Goal: Find specific page/section: Find specific page/section

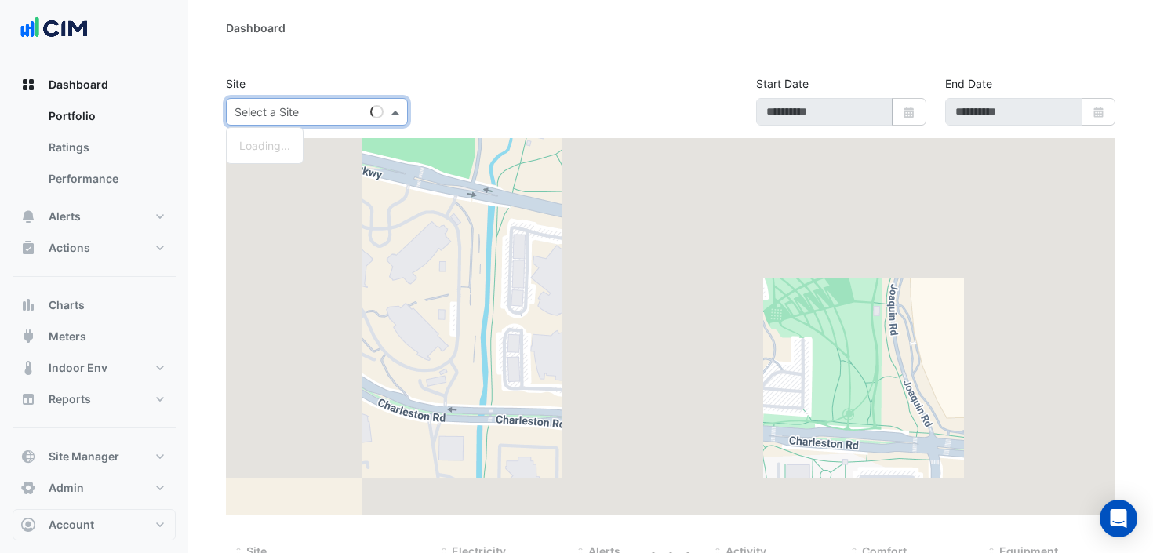
click at [311, 120] on div "Select a Site" at bounding box center [317, 111] width 182 height 27
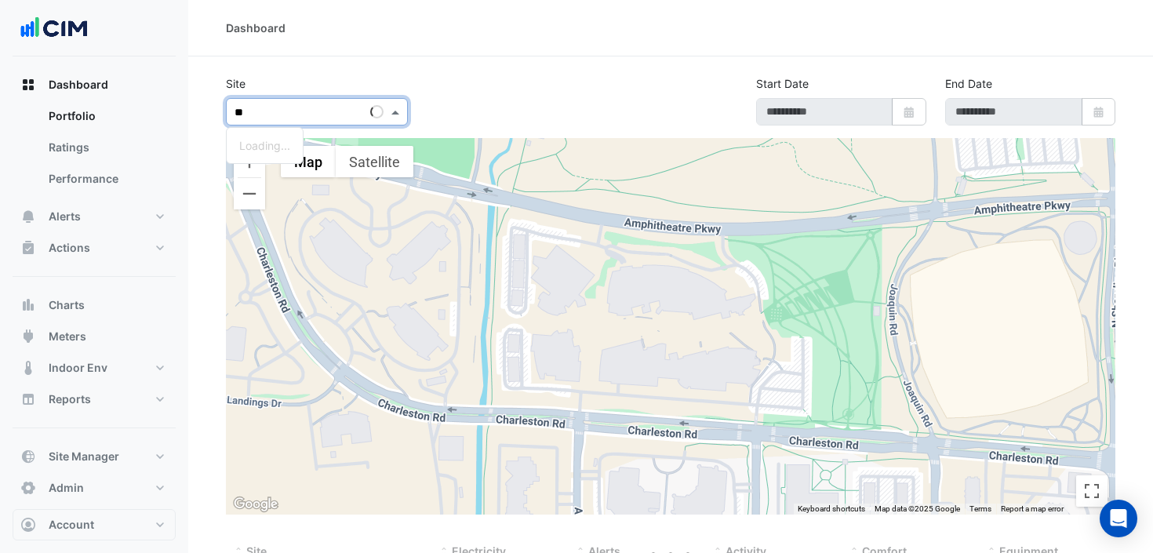
type input "***"
type input "**********"
select select "***"
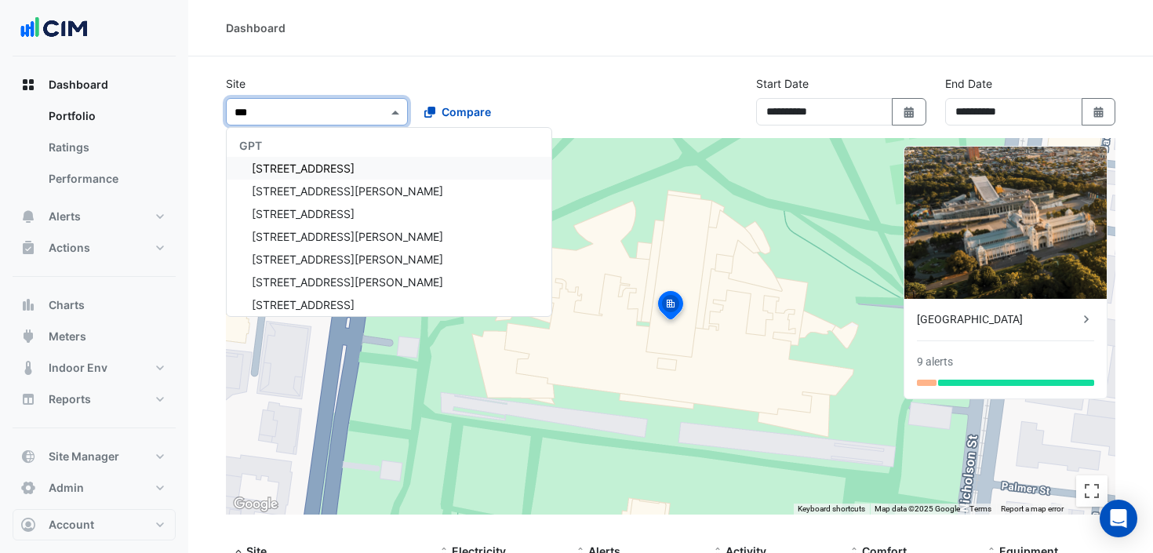
click at [260, 144] on span "GPT" at bounding box center [250, 145] width 23 height 13
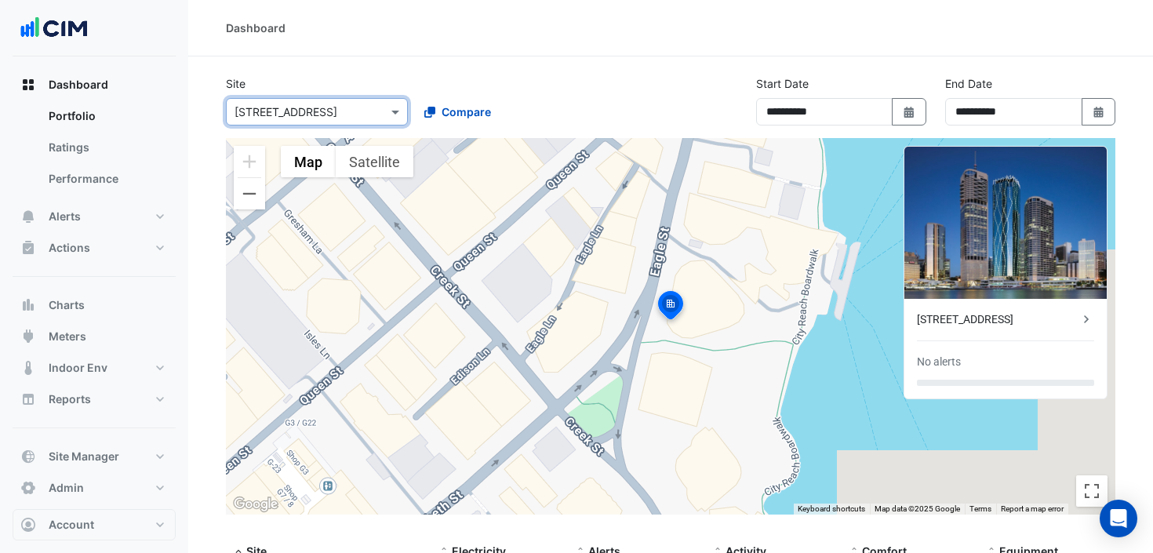
click at [1078, 321] on div "[STREET_ADDRESS]" at bounding box center [1005, 319] width 177 height 16
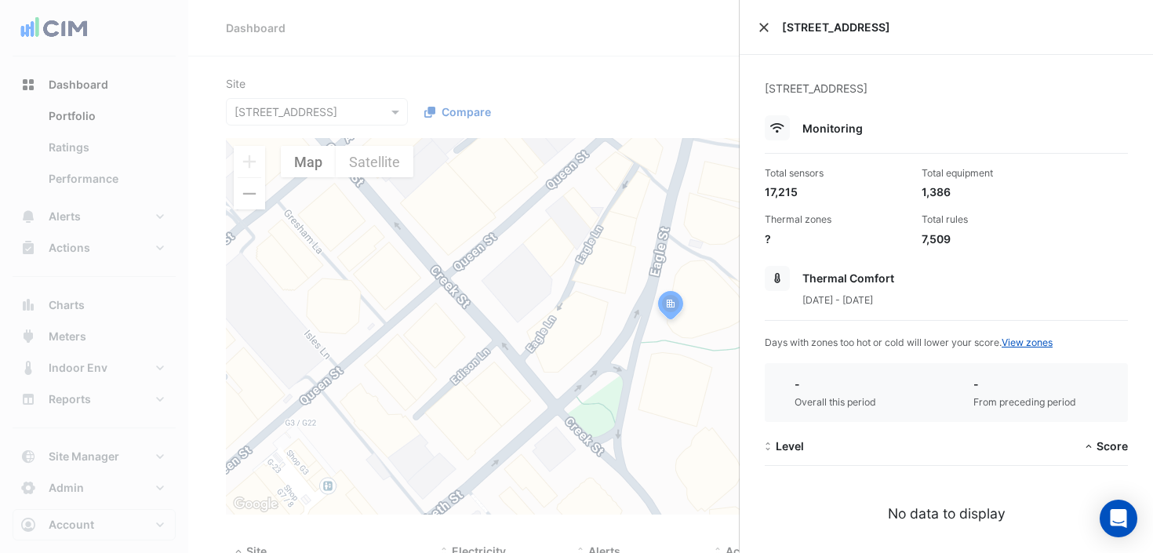
click at [769, 27] on button "Close" at bounding box center [763, 27] width 11 height 11
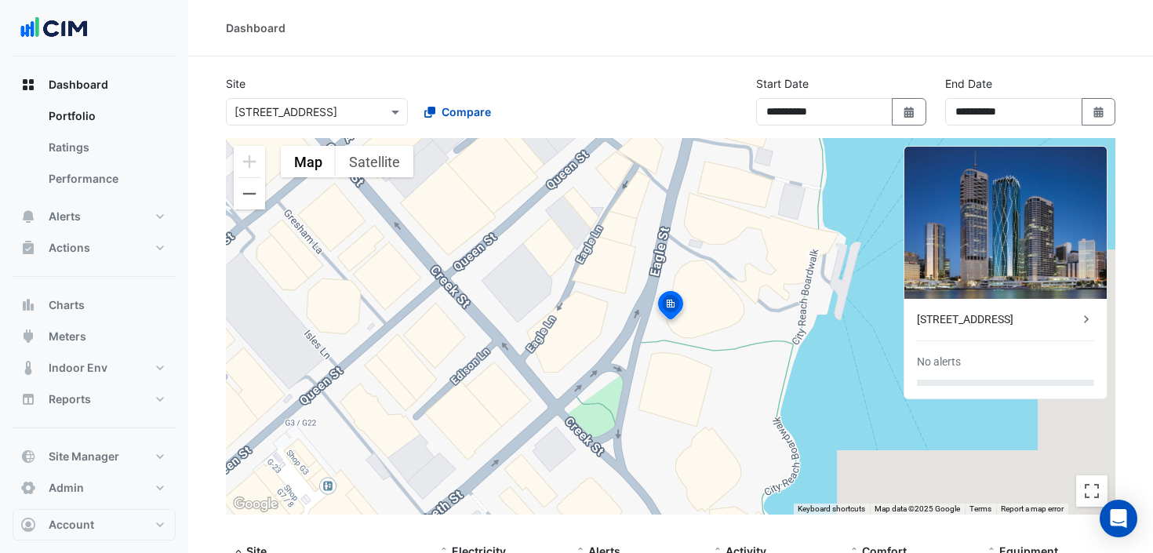
click at [373, 112] on div at bounding box center [317, 112] width 180 height 18
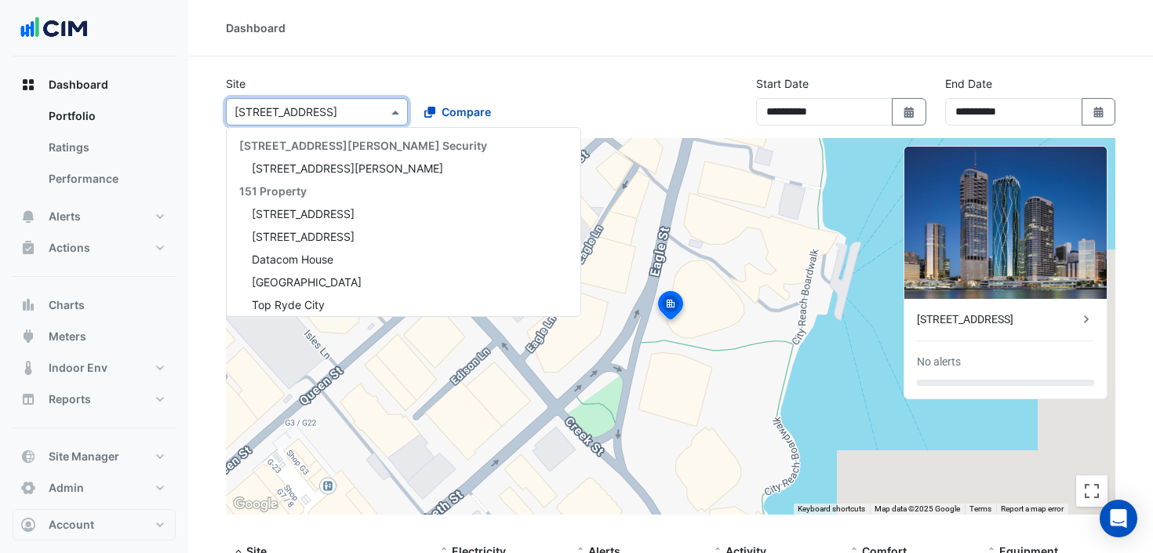
scroll to position [11106, 0]
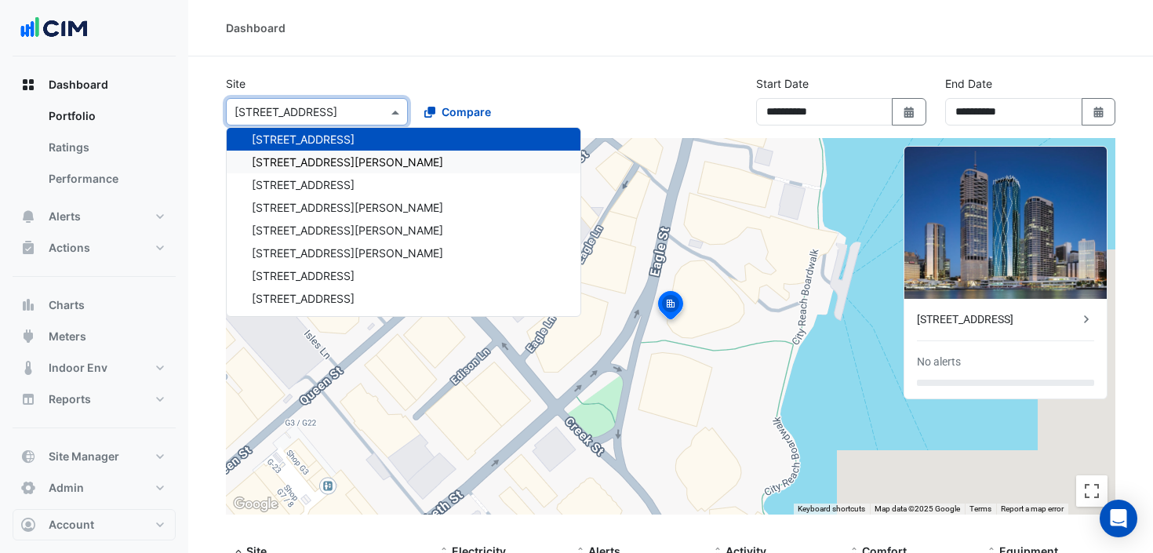
click at [319, 163] on span "[STREET_ADDRESS][PERSON_NAME]" at bounding box center [347, 161] width 191 height 13
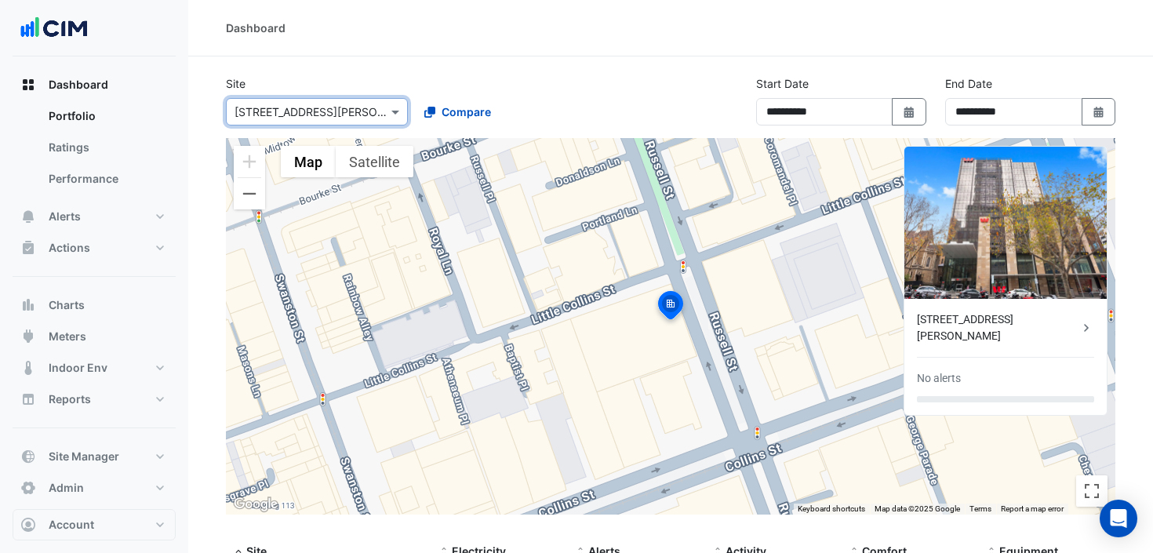
click at [370, 110] on div at bounding box center [317, 112] width 180 height 18
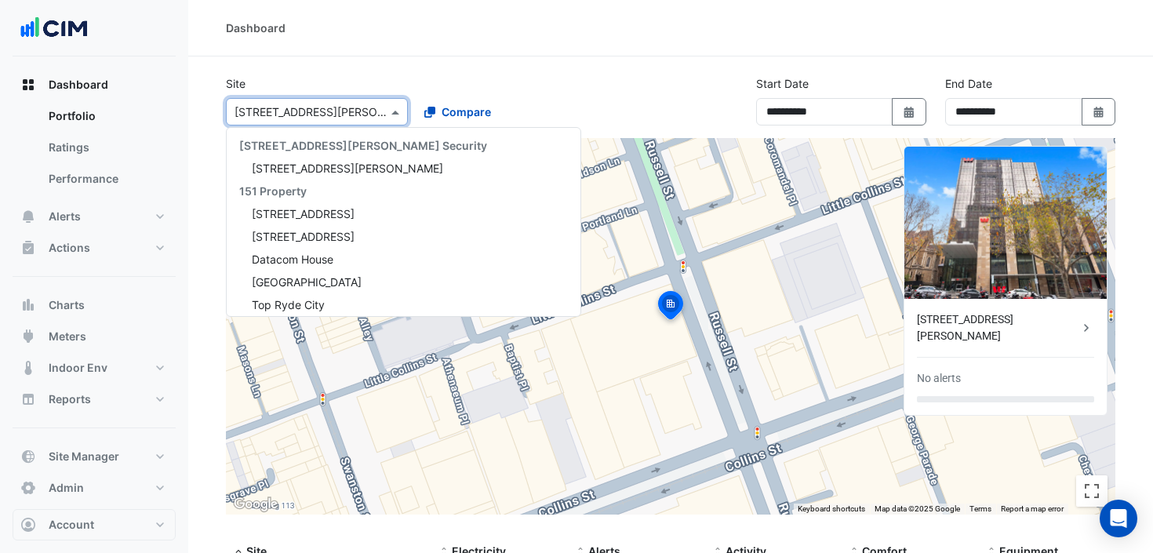
scroll to position [11129, 0]
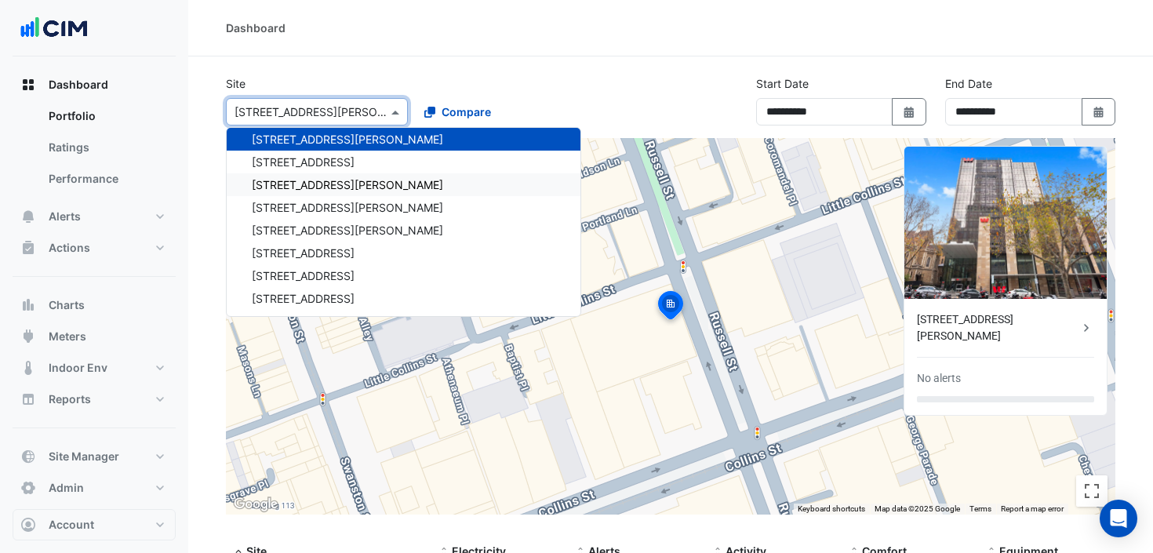
click at [319, 184] on span "[STREET_ADDRESS][PERSON_NAME]" at bounding box center [347, 184] width 191 height 13
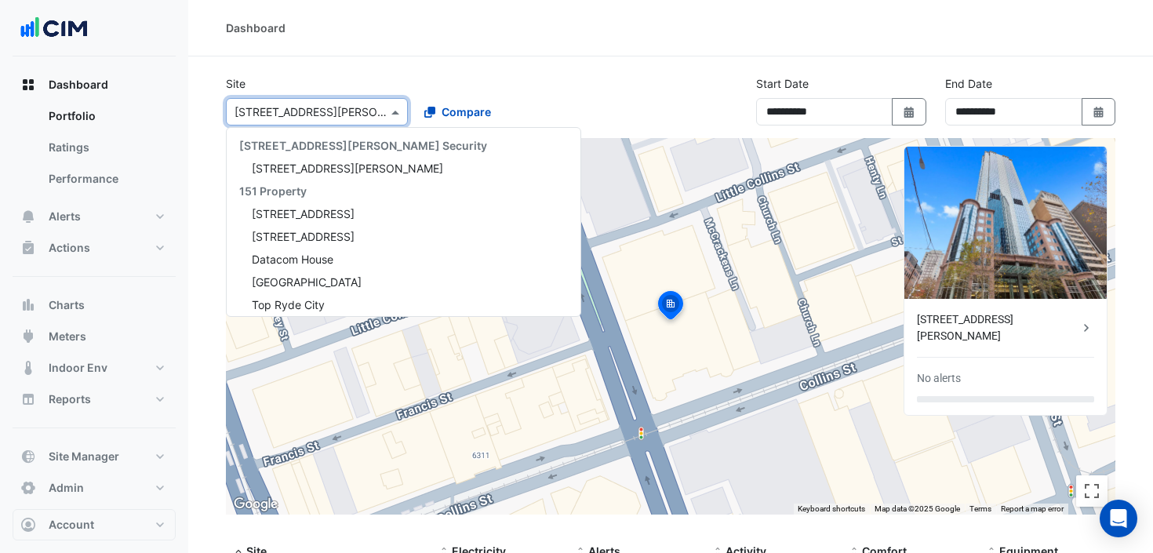
click at [362, 111] on input "text" at bounding box center [301, 112] width 133 height 16
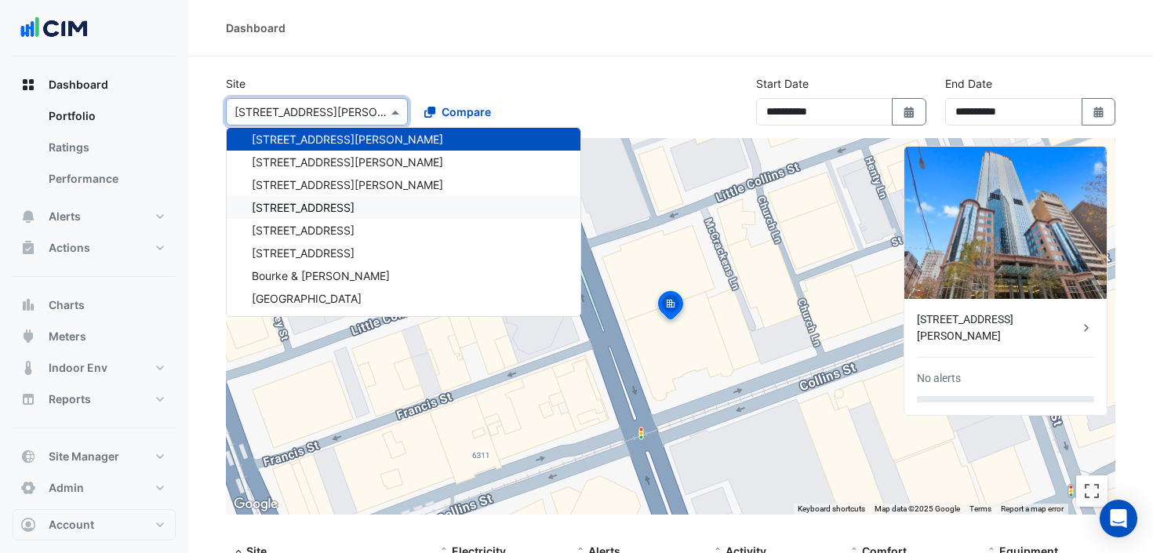
click at [333, 205] on span "[STREET_ADDRESS]" at bounding box center [303, 207] width 103 height 13
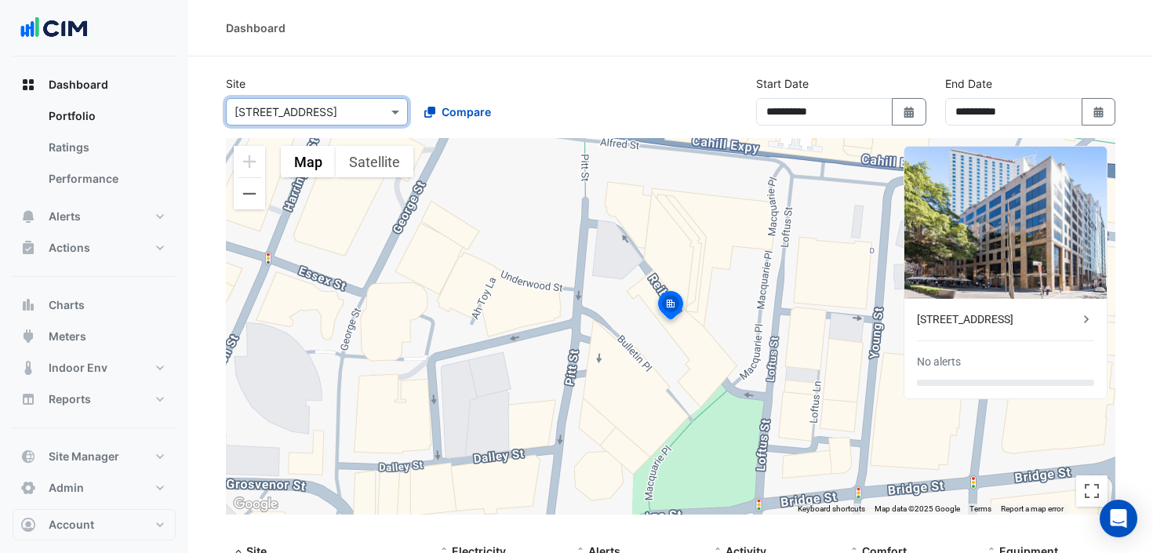
click at [376, 112] on div at bounding box center [317, 112] width 180 height 18
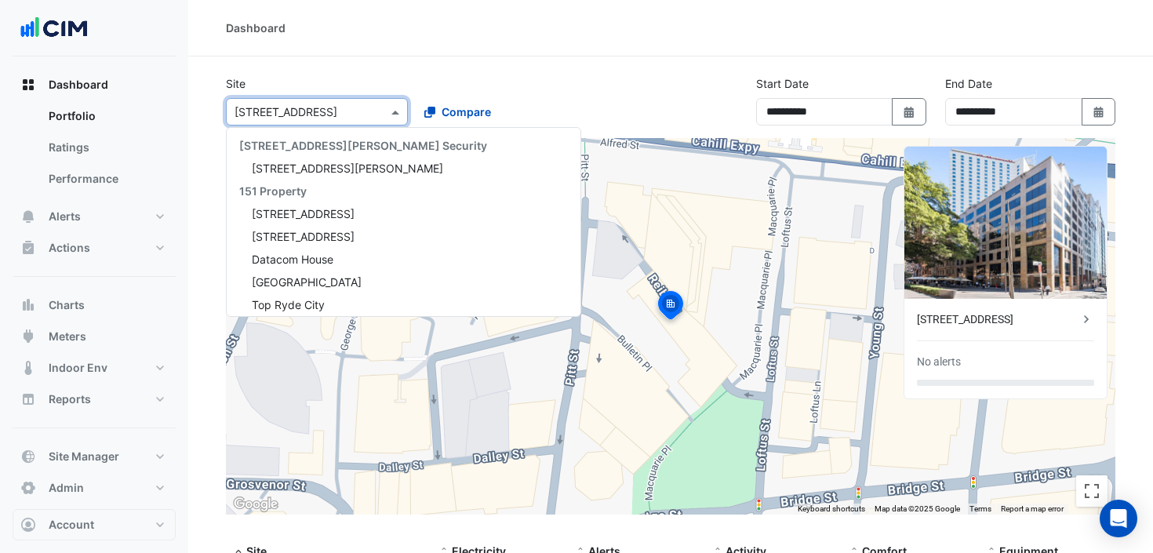
scroll to position [11243, 0]
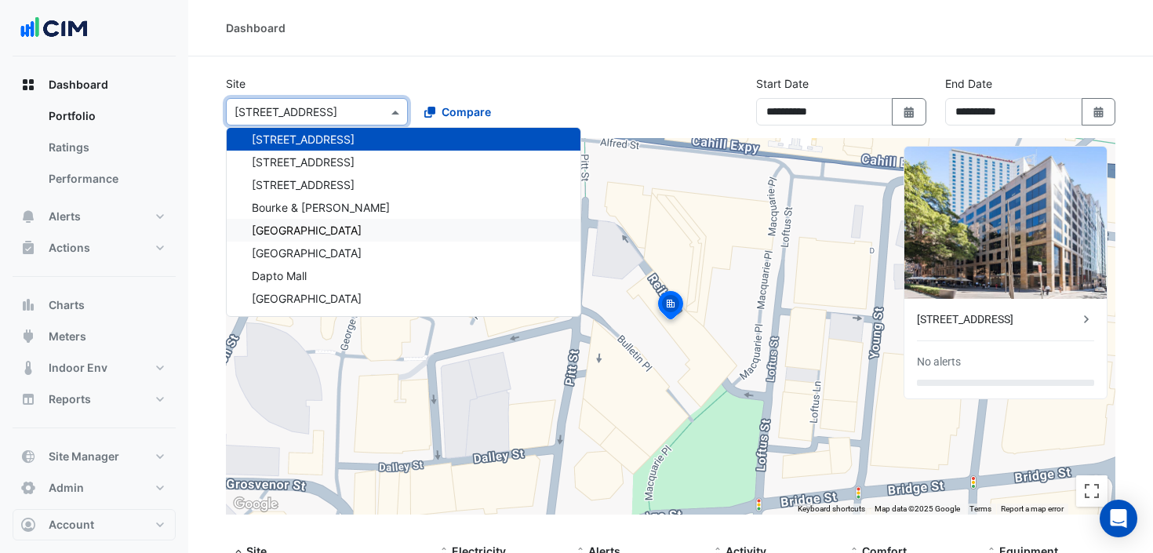
click at [323, 231] on span "[GEOGRAPHIC_DATA]" at bounding box center [307, 230] width 110 height 13
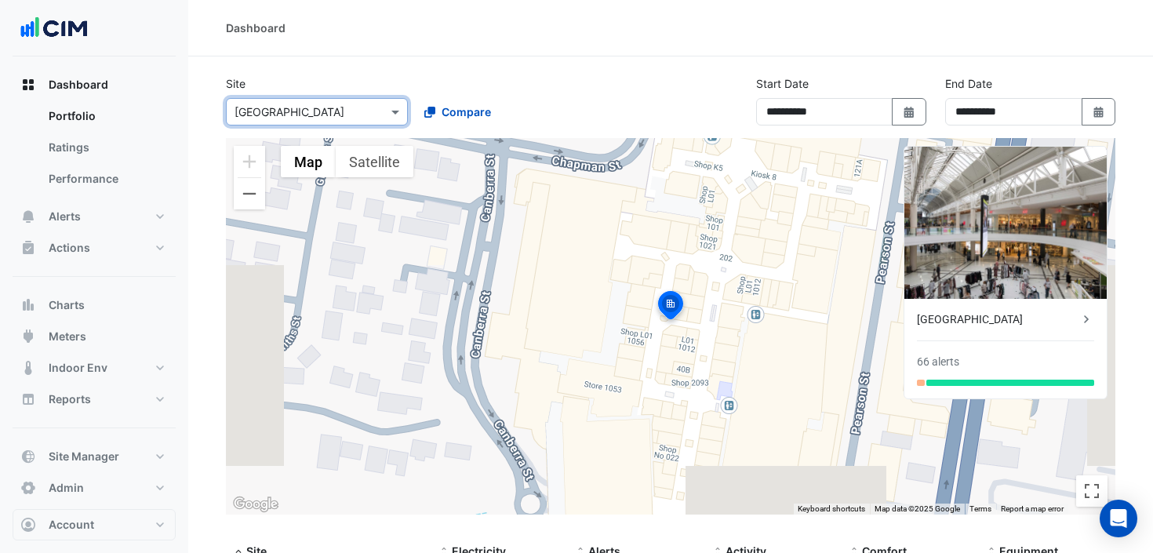
click at [362, 115] on input "text" at bounding box center [301, 112] width 133 height 16
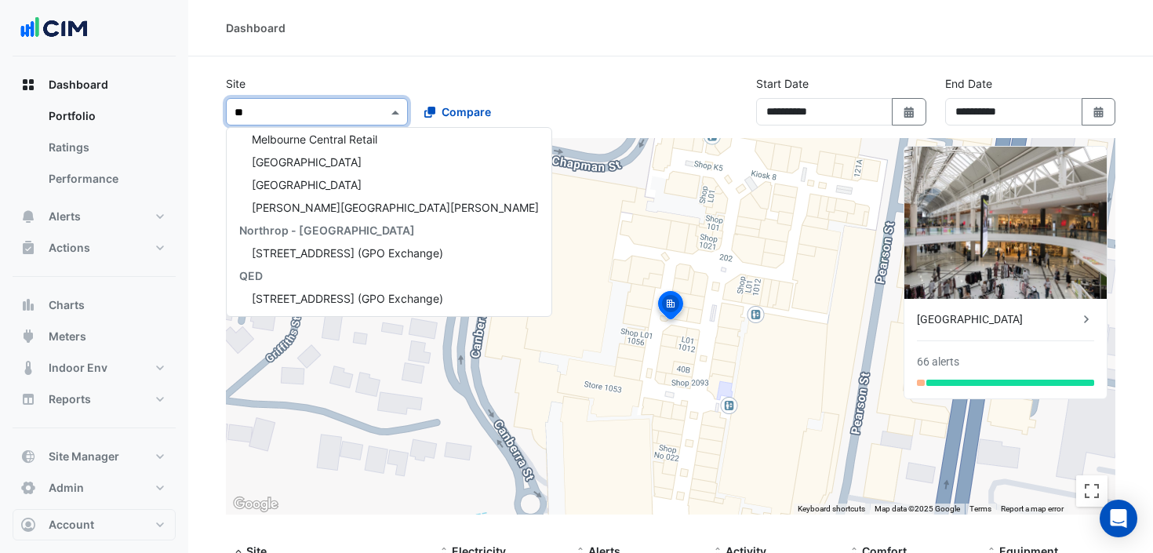
type input "***"
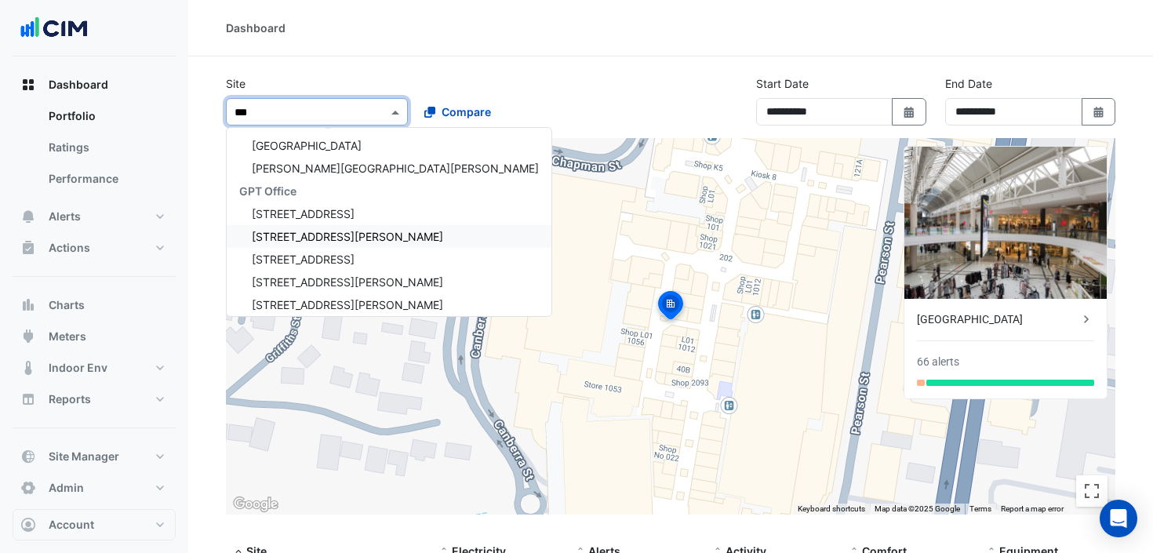
scroll to position [720, 0]
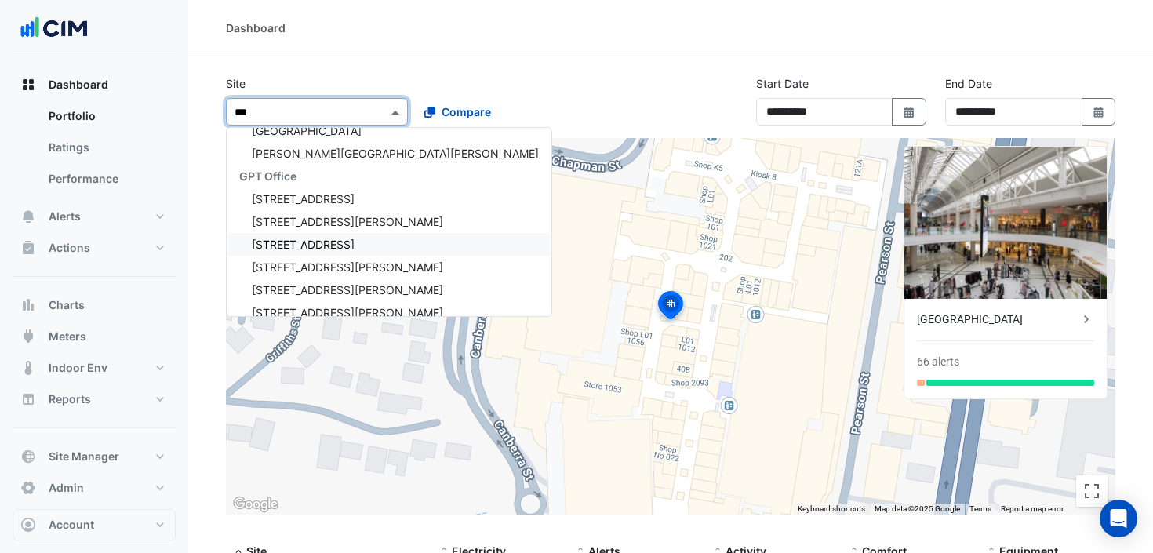
click at [340, 242] on span "[STREET_ADDRESS]" at bounding box center [303, 244] width 103 height 13
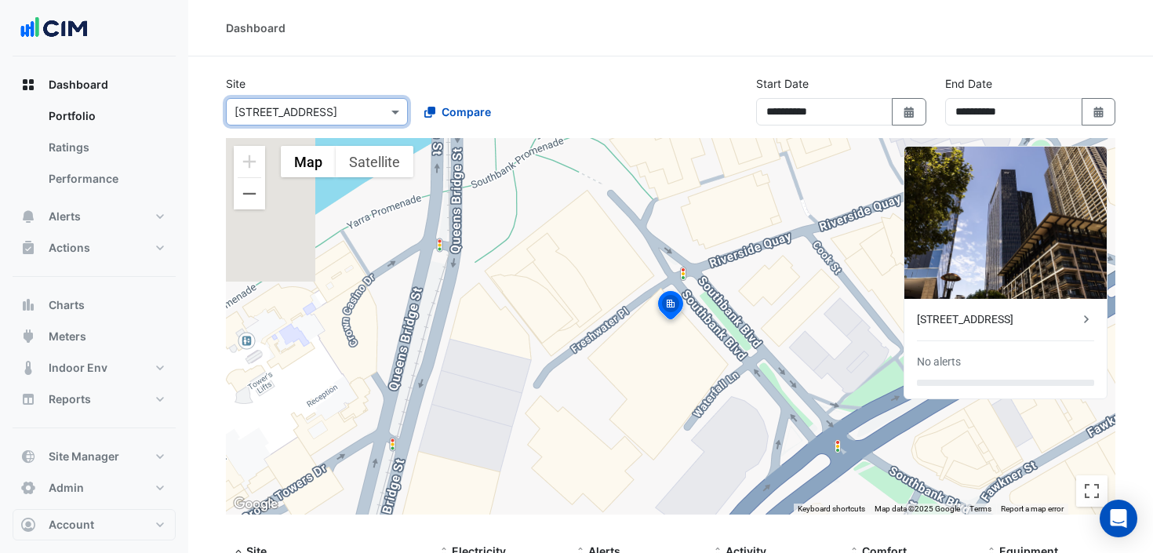
click at [953, 315] on div "[STREET_ADDRESS]" at bounding box center [998, 319] width 162 height 16
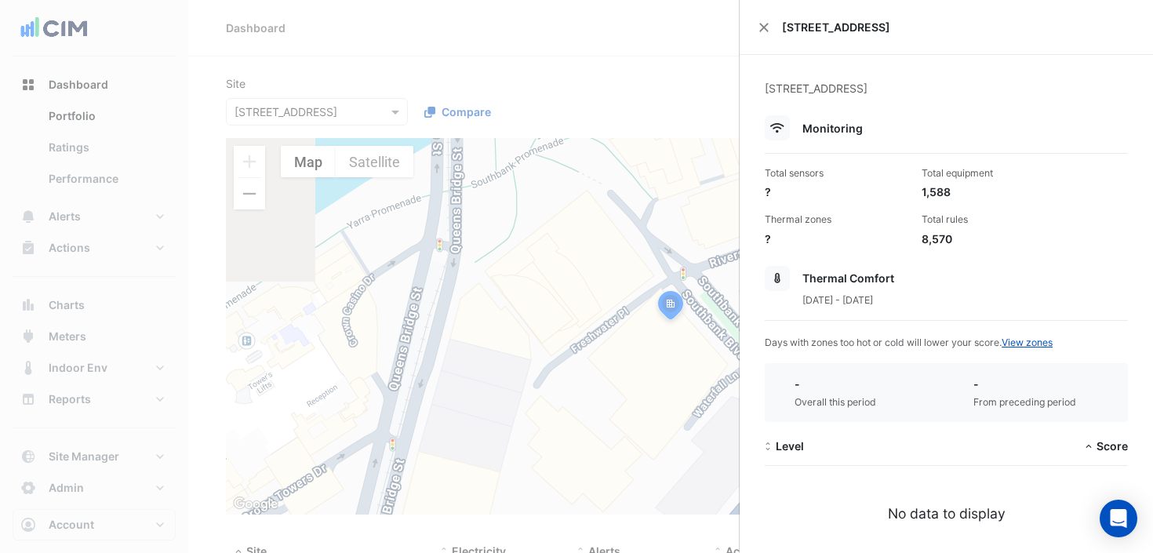
click at [485, 84] on ngb-offcanvas-backdrop at bounding box center [576, 276] width 1153 height 553
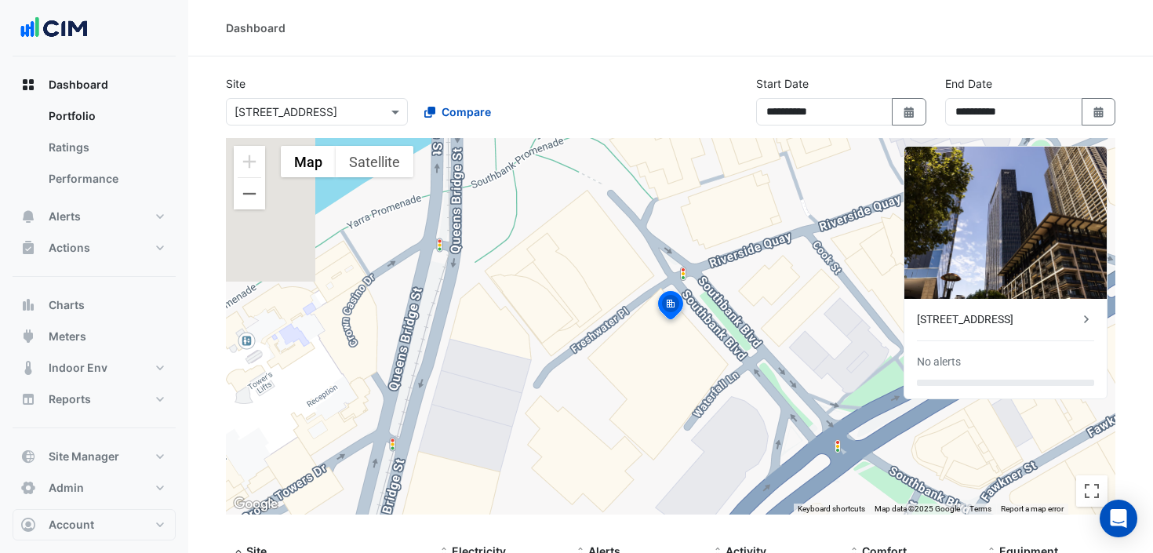
click at [329, 121] on div "Select a Site × [STREET_ADDRESS]" at bounding box center [317, 111] width 182 height 27
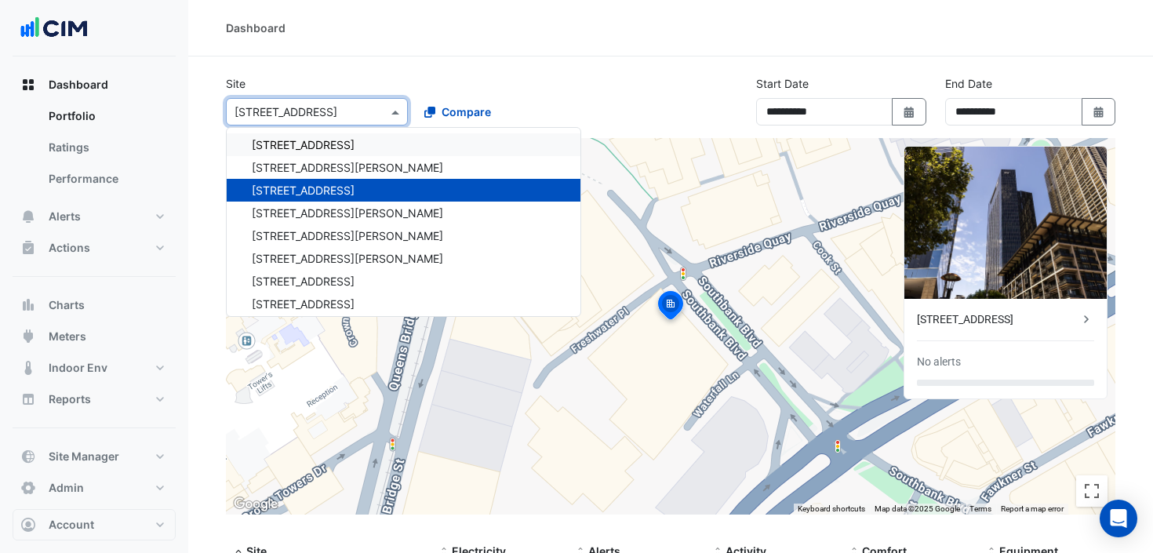
scroll to position [11857, 0]
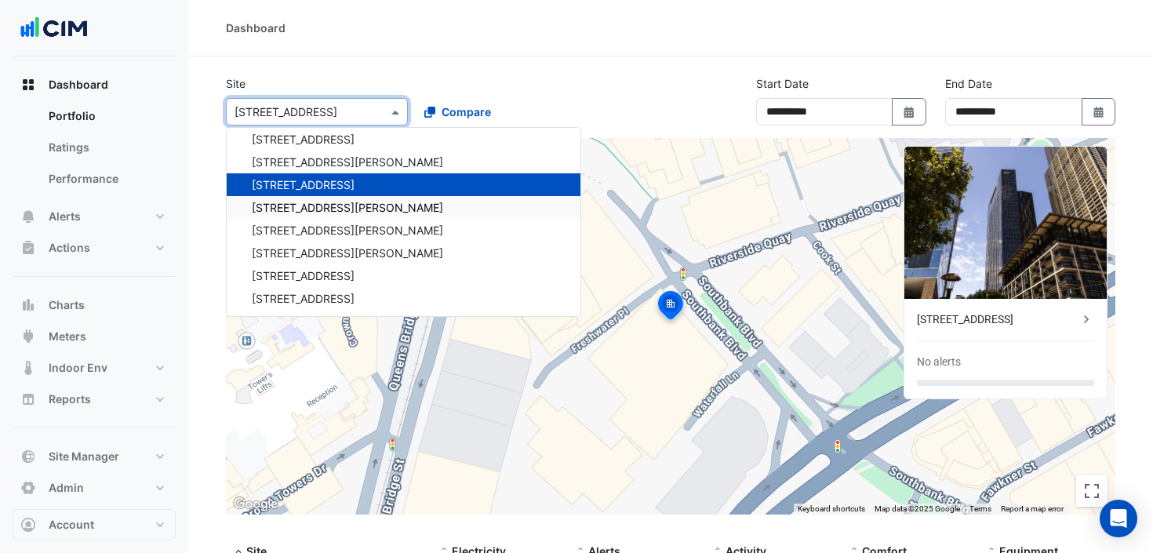
click at [373, 205] on div "[STREET_ADDRESS][PERSON_NAME]" at bounding box center [404, 207] width 354 height 23
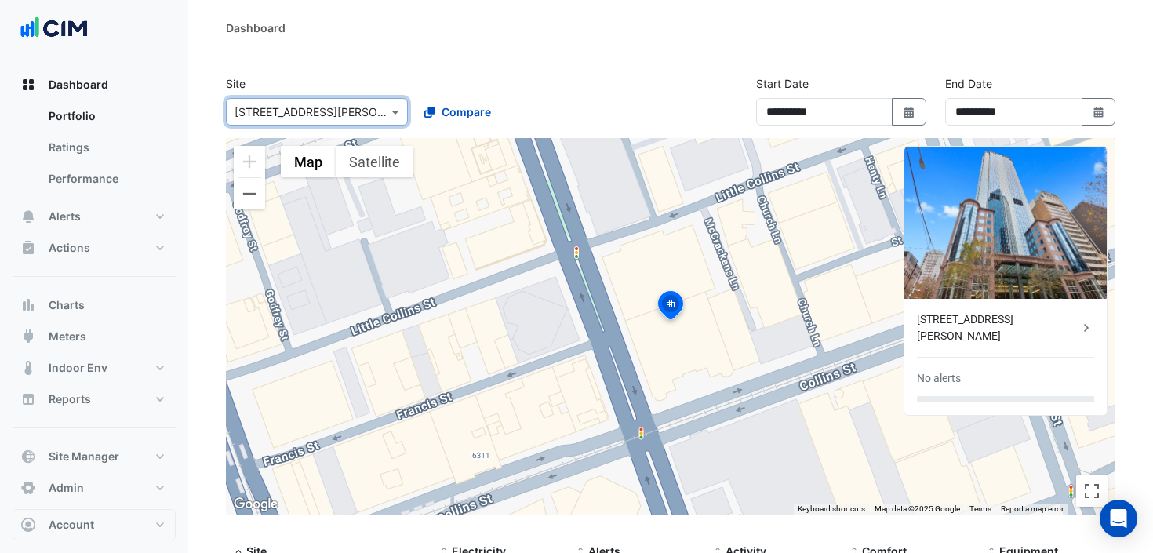
click at [345, 115] on input "text" at bounding box center [301, 112] width 133 height 16
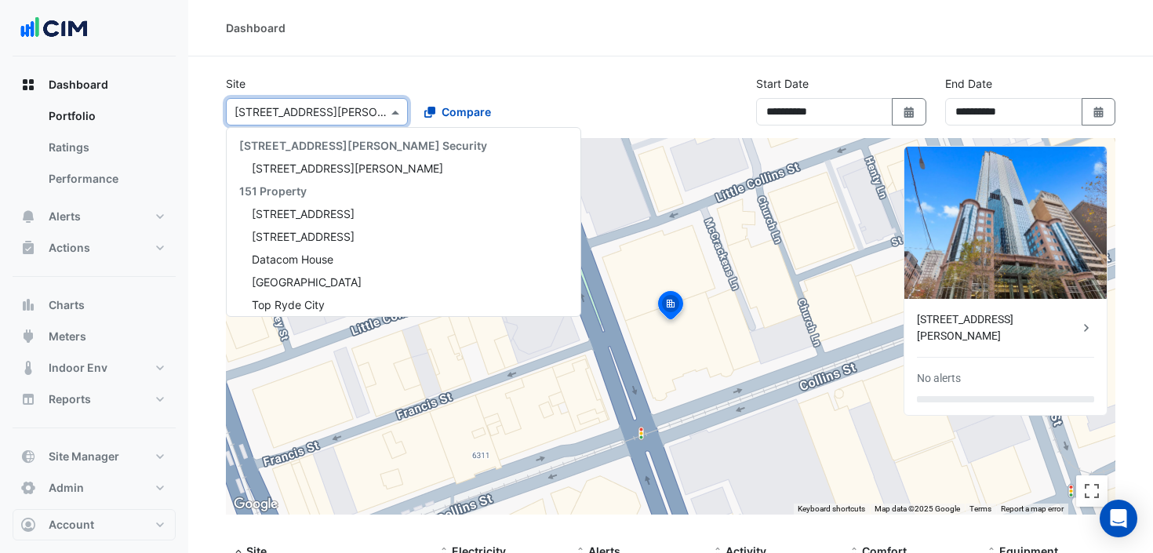
scroll to position [11925, 0]
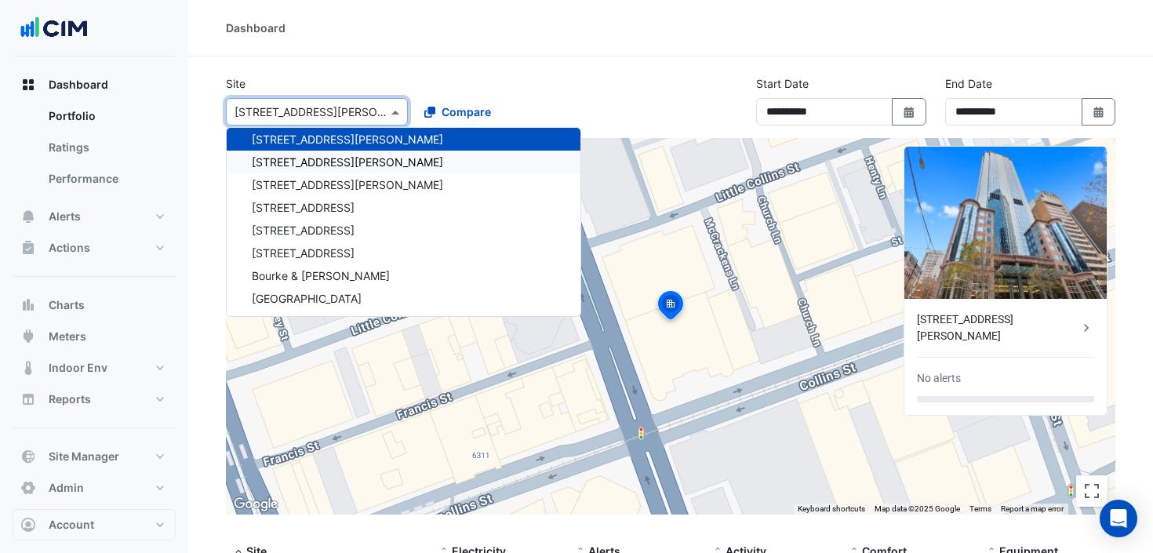
click at [347, 171] on div "[STREET_ADDRESS][PERSON_NAME]" at bounding box center [404, 162] width 354 height 23
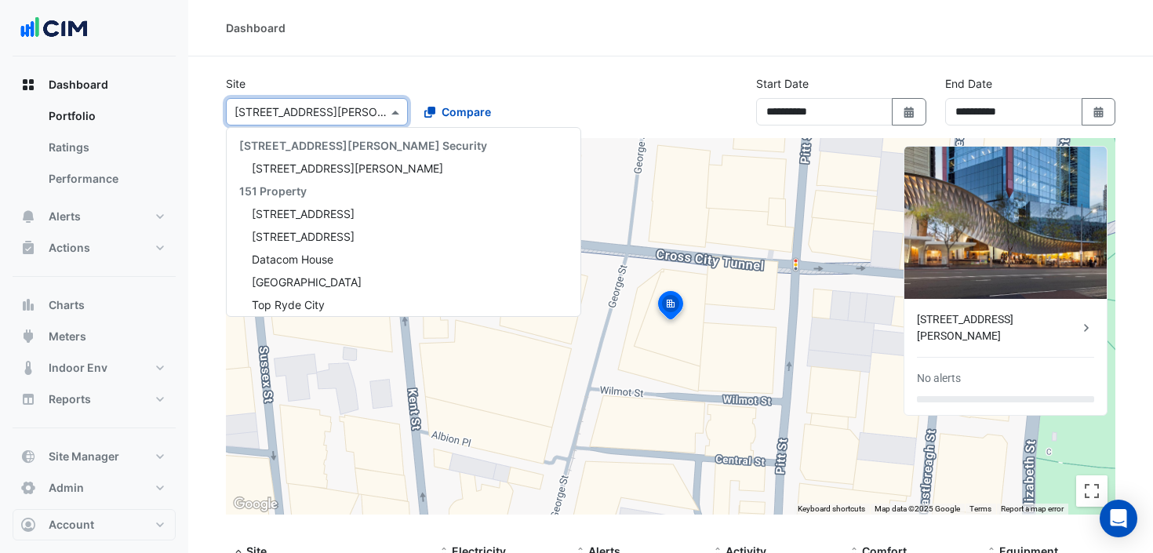
click at [358, 111] on input "text" at bounding box center [301, 112] width 133 height 16
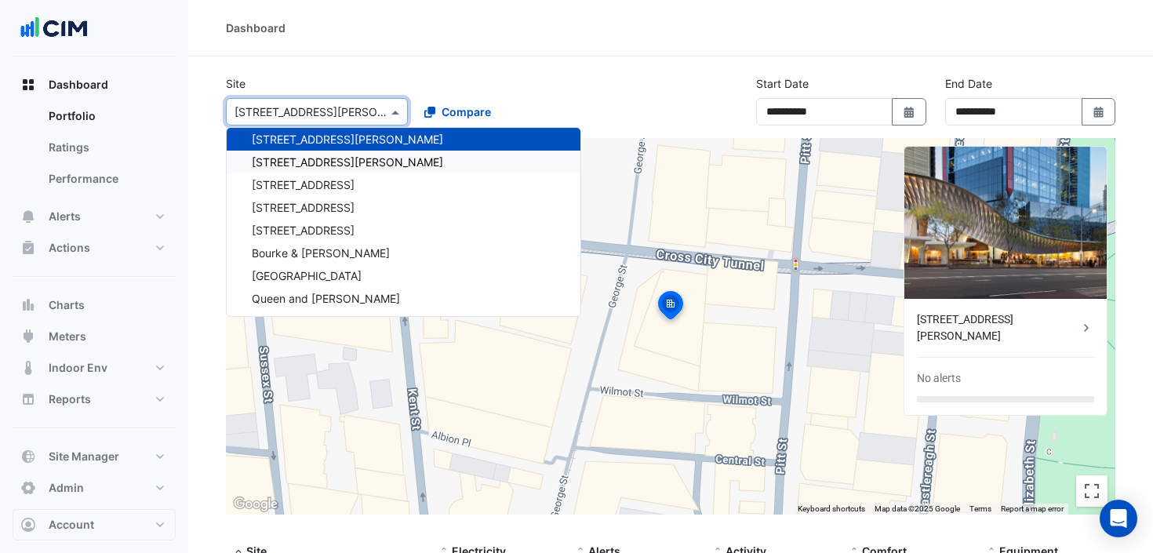
click at [329, 159] on span "[STREET_ADDRESS][PERSON_NAME]" at bounding box center [347, 161] width 191 height 13
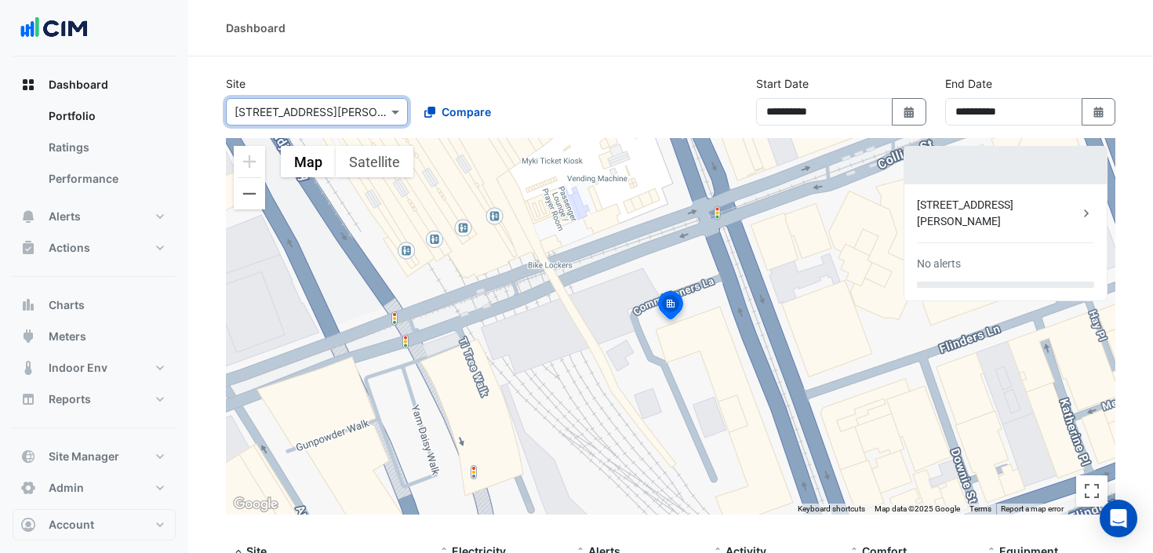
click at [341, 111] on input "text" at bounding box center [301, 112] width 133 height 16
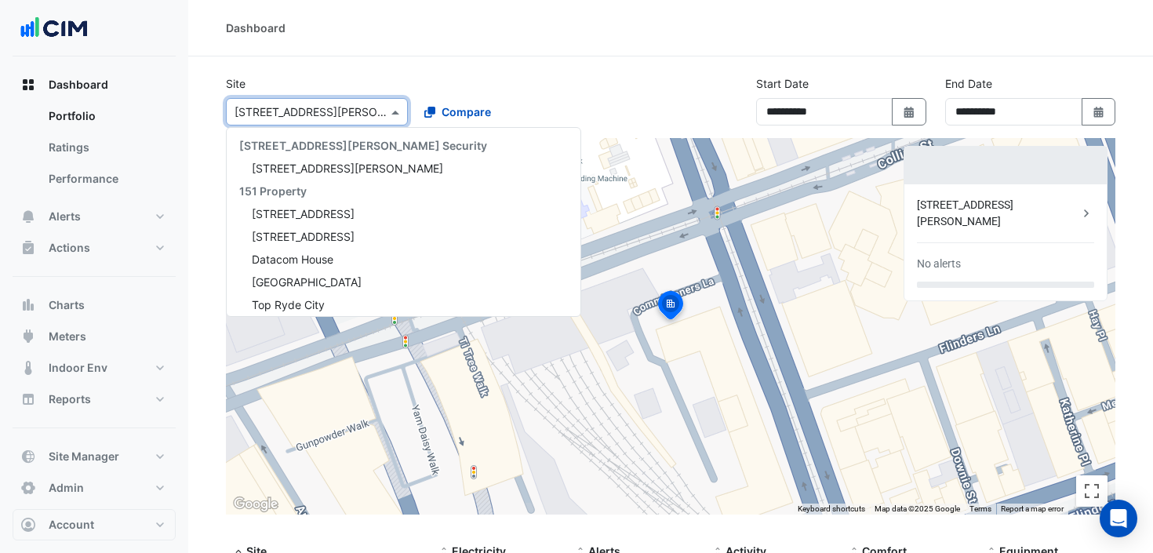
scroll to position [11970, 0]
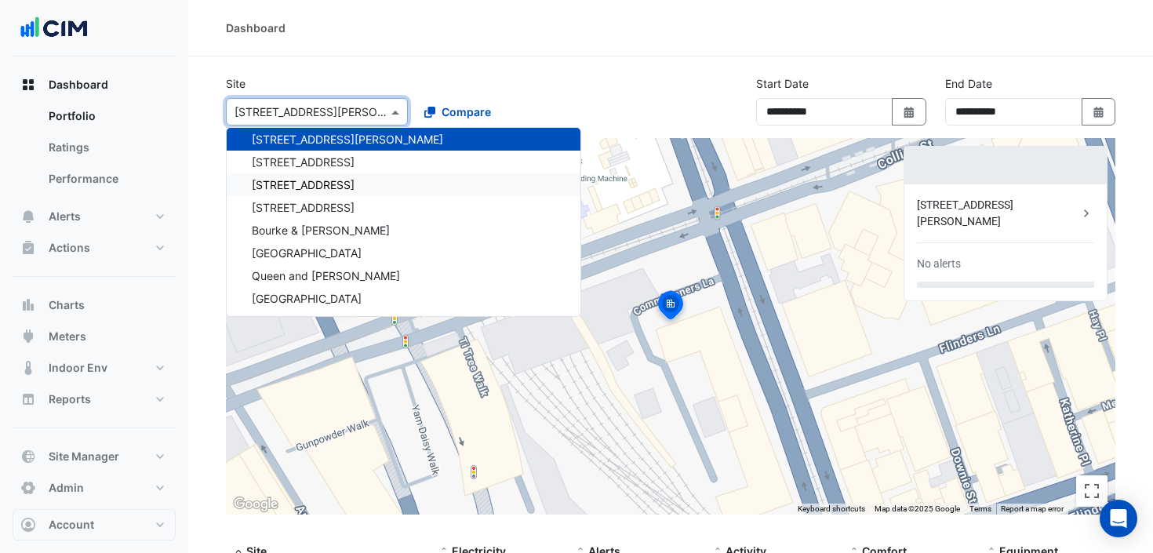
click at [323, 166] on span "[STREET_ADDRESS]" at bounding box center [303, 161] width 103 height 13
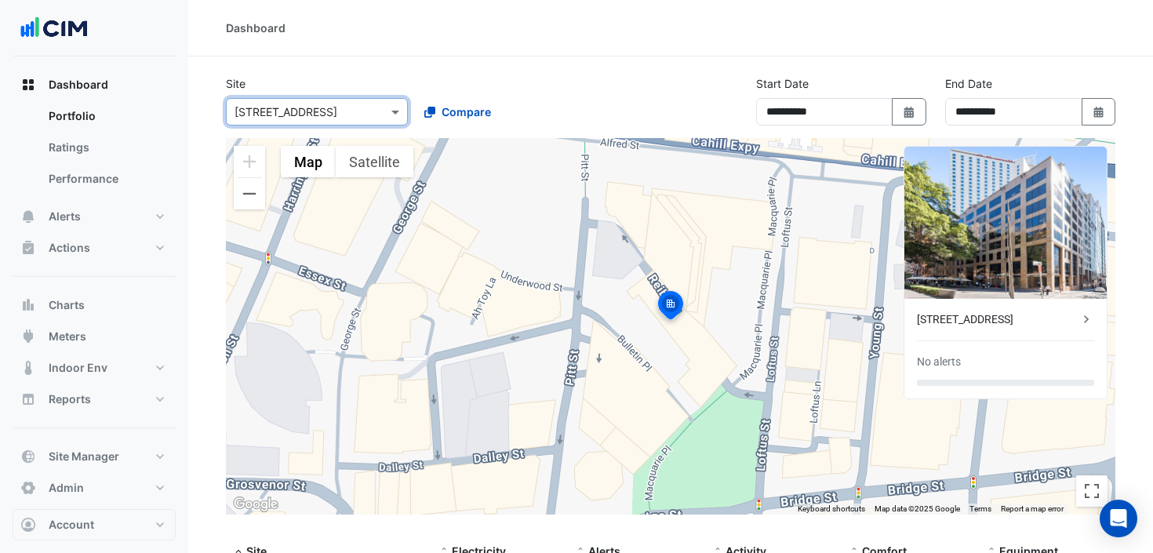
click at [346, 122] on div "Select a Site × [STREET_ADDRESS]" at bounding box center [317, 111] width 182 height 27
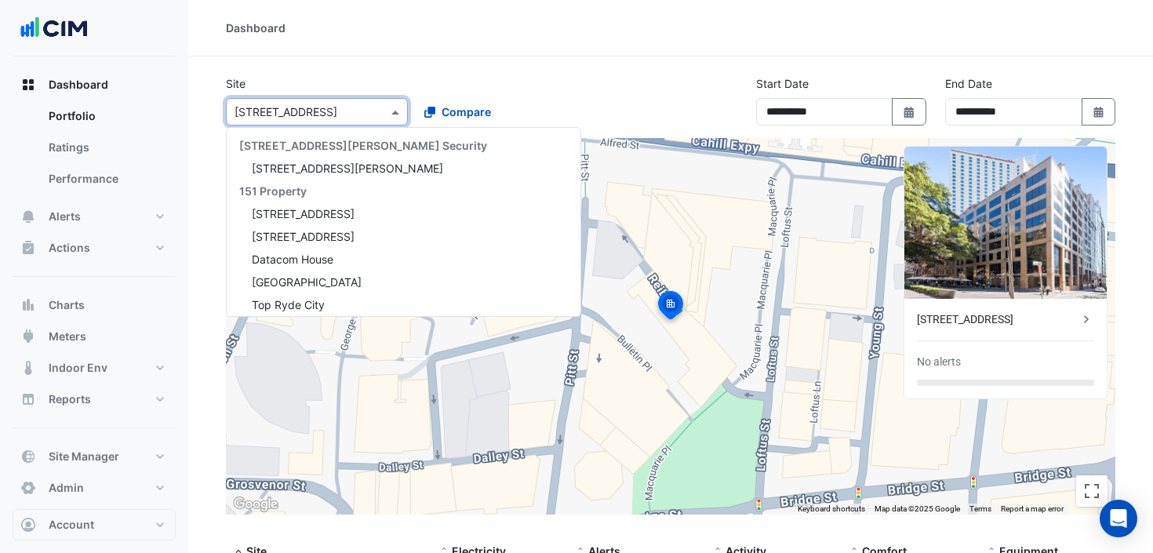
scroll to position [11993, 0]
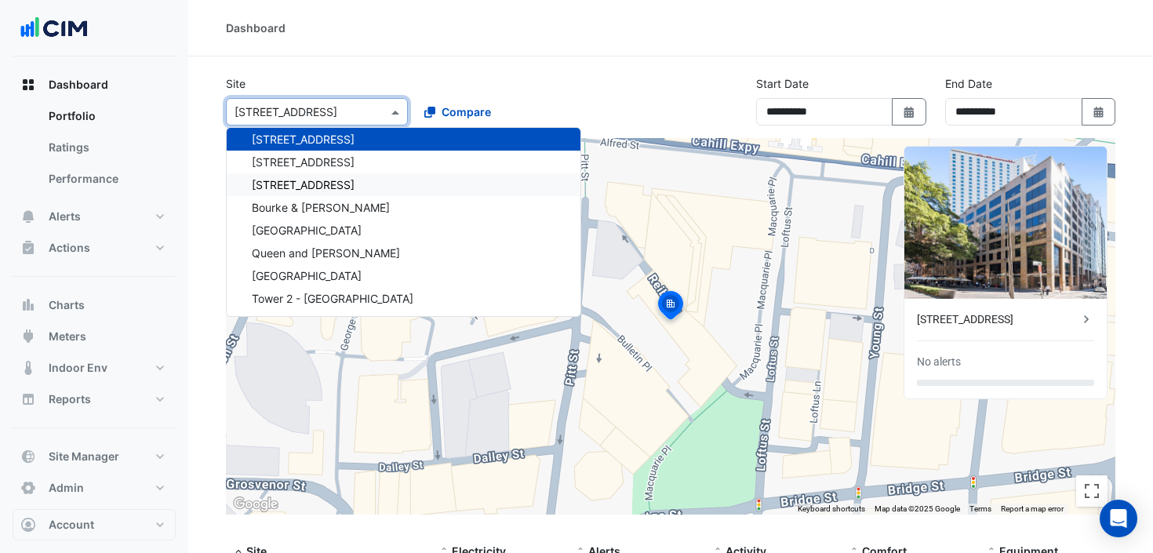
click at [318, 166] on span "[STREET_ADDRESS]" at bounding box center [303, 161] width 103 height 13
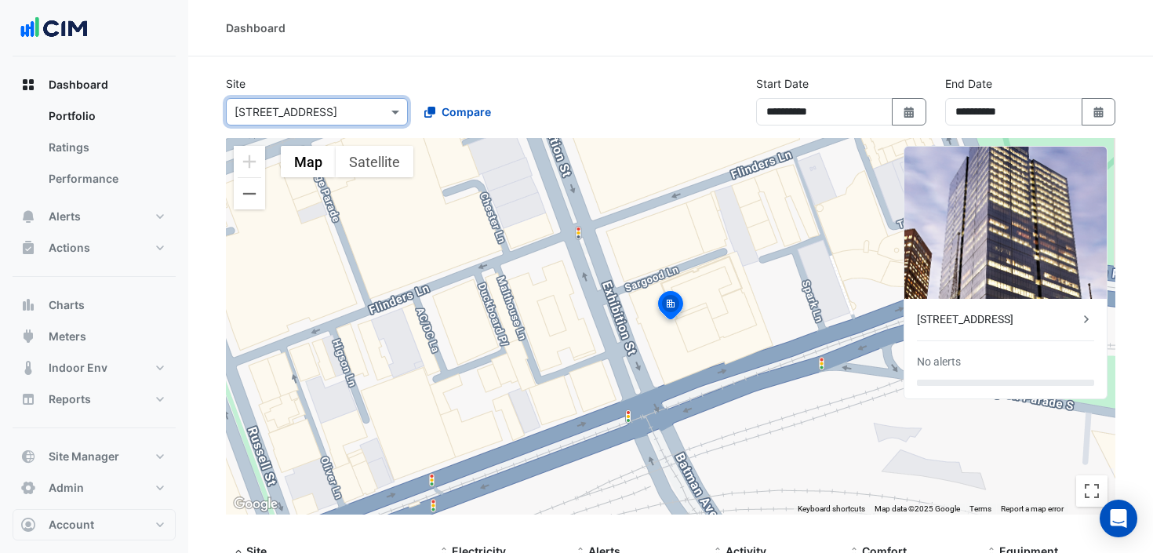
click at [350, 113] on input "text" at bounding box center [301, 112] width 133 height 16
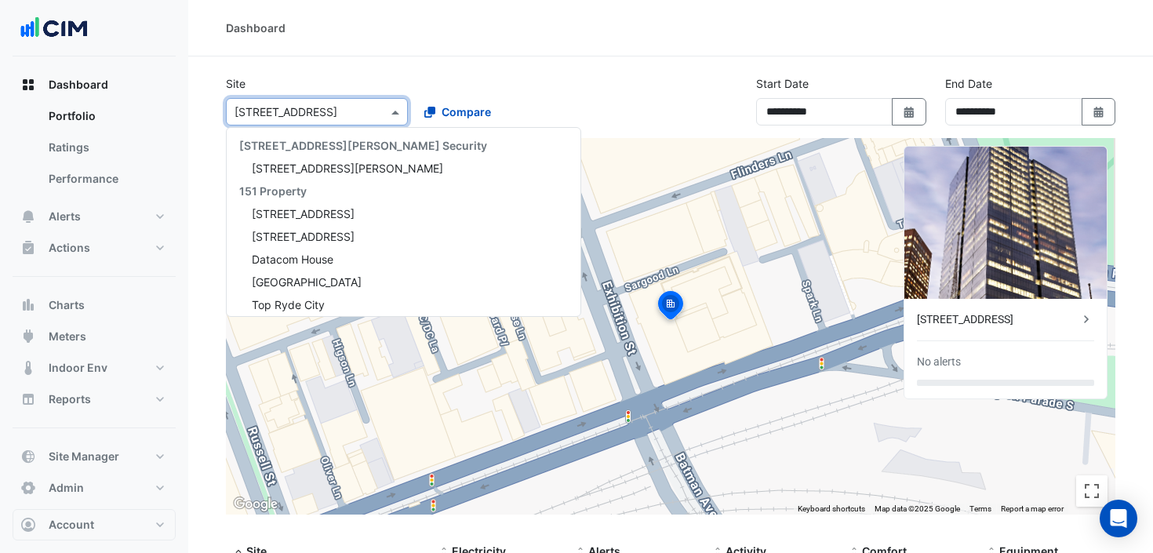
scroll to position [12016, 0]
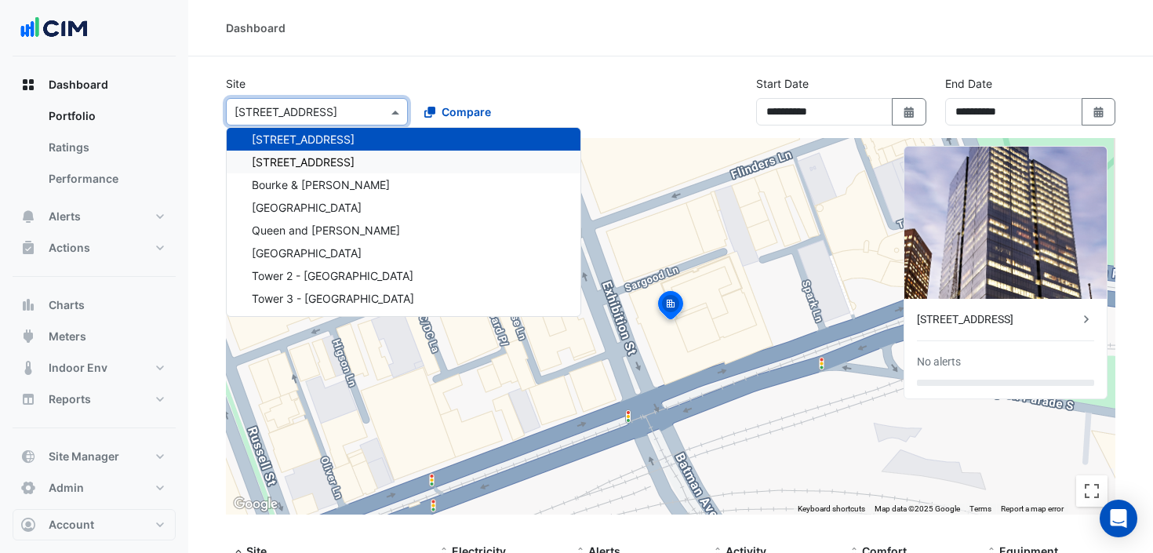
click at [333, 161] on span "[STREET_ADDRESS]" at bounding box center [303, 161] width 103 height 13
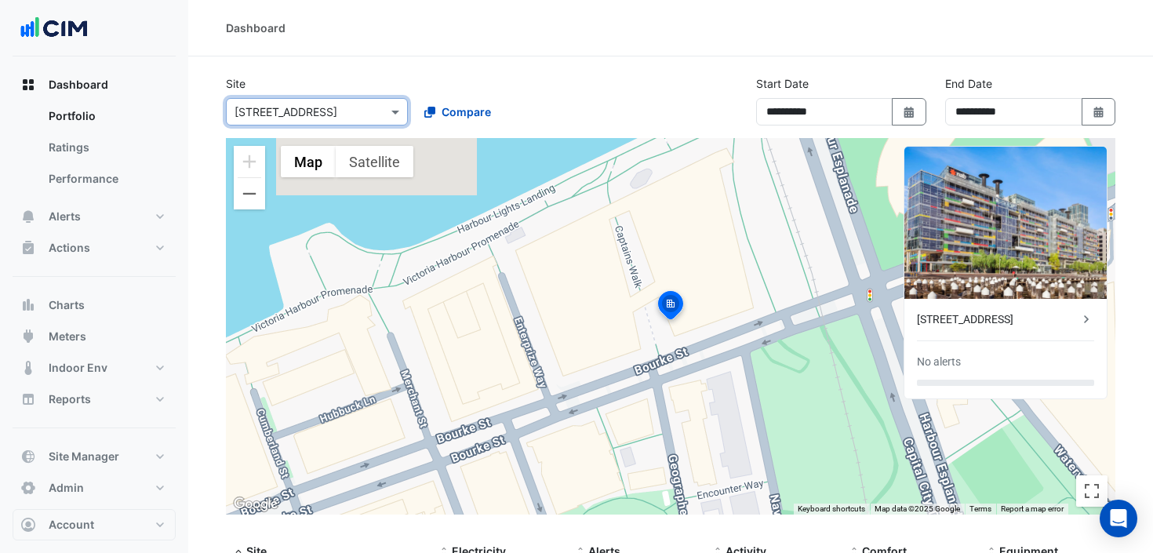
click at [349, 115] on input "text" at bounding box center [301, 112] width 133 height 16
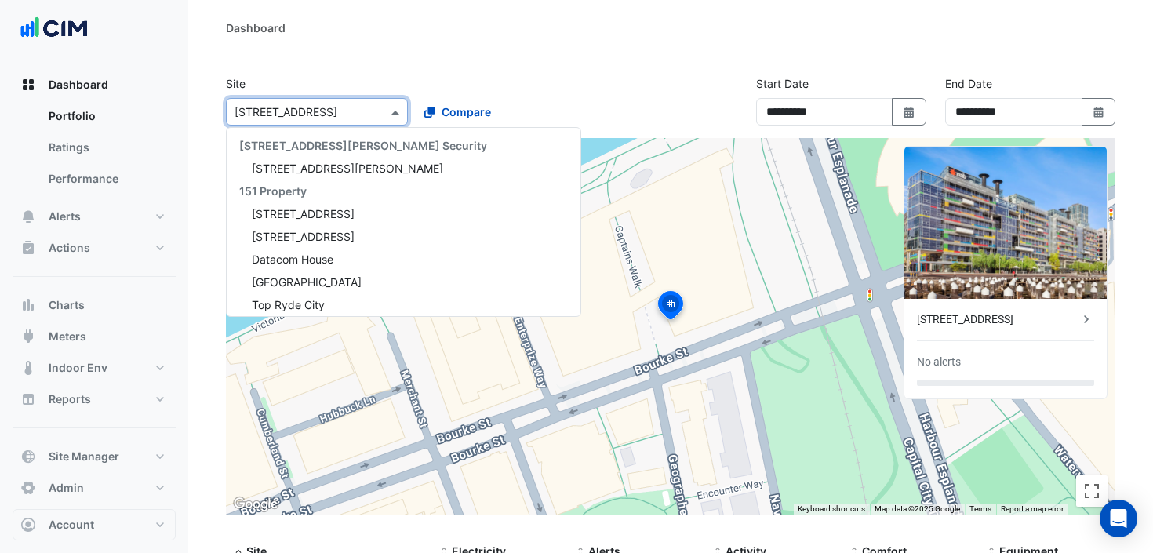
scroll to position [12039, 0]
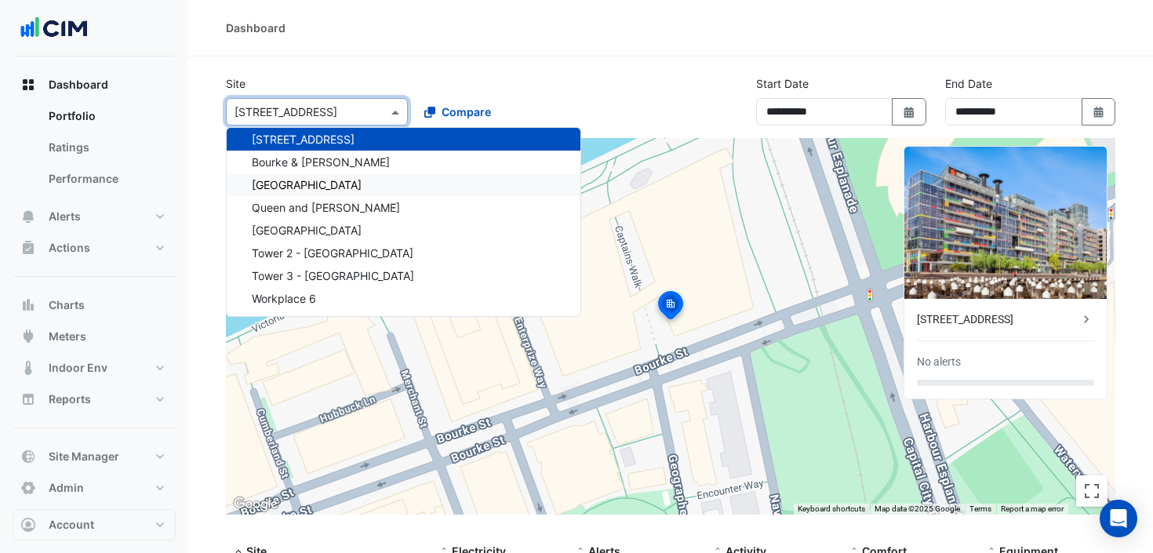
click at [325, 191] on div "[GEOGRAPHIC_DATA]" at bounding box center [404, 184] width 354 height 23
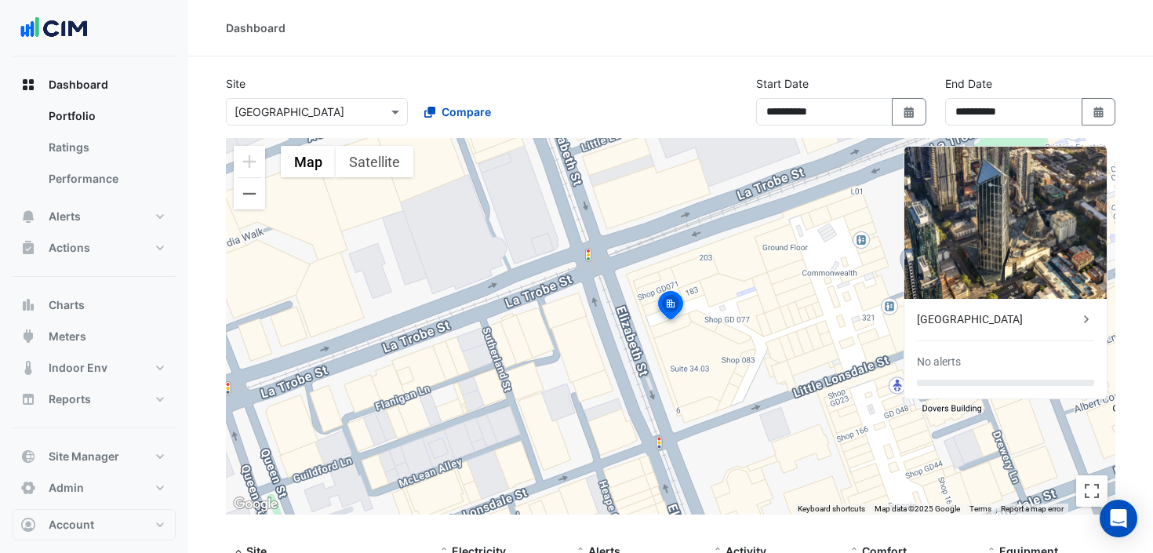
click at [349, 127] on div "**********" at bounding box center [670, 106] width 908 height 63
click at [364, 104] on input "text" at bounding box center [301, 112] width 133 height 16
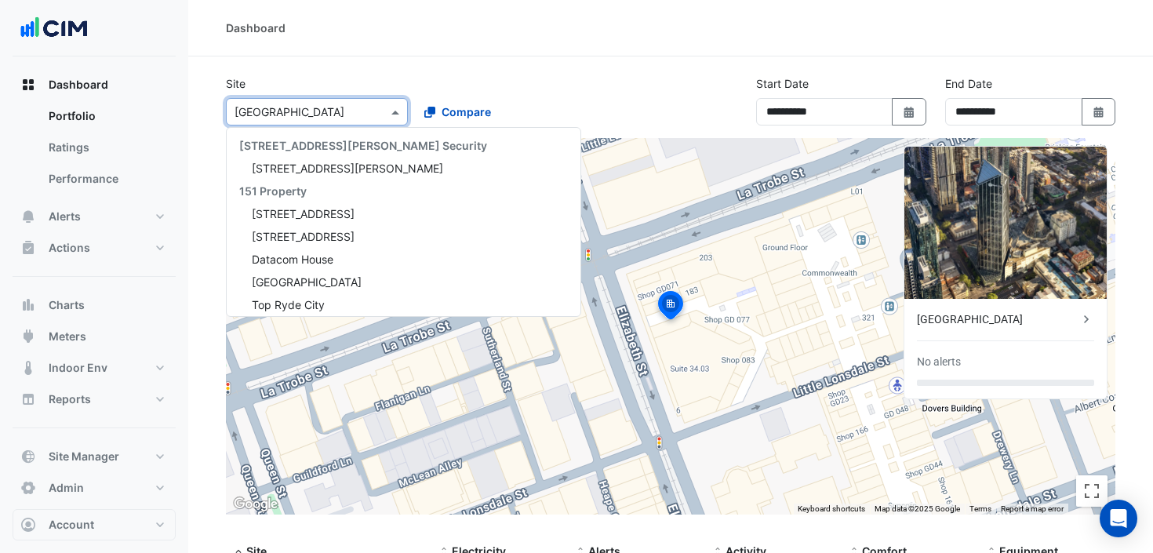
scroll to position [12084, 0]
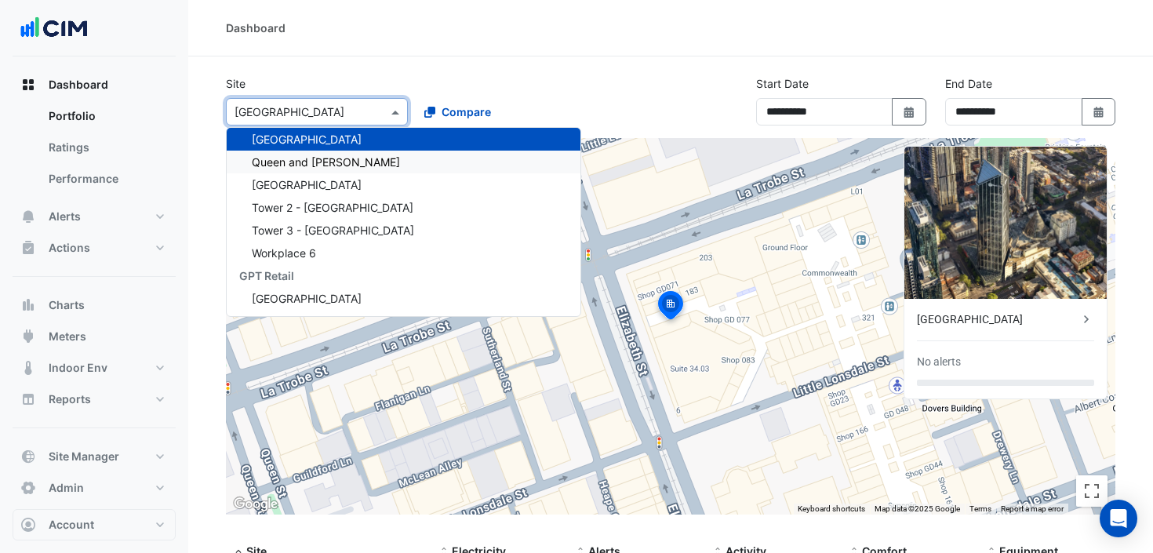
click at [322, 162] on span "Queen and [PERSON_NAME]" at bounding box center [326, 161] width 148 height 13
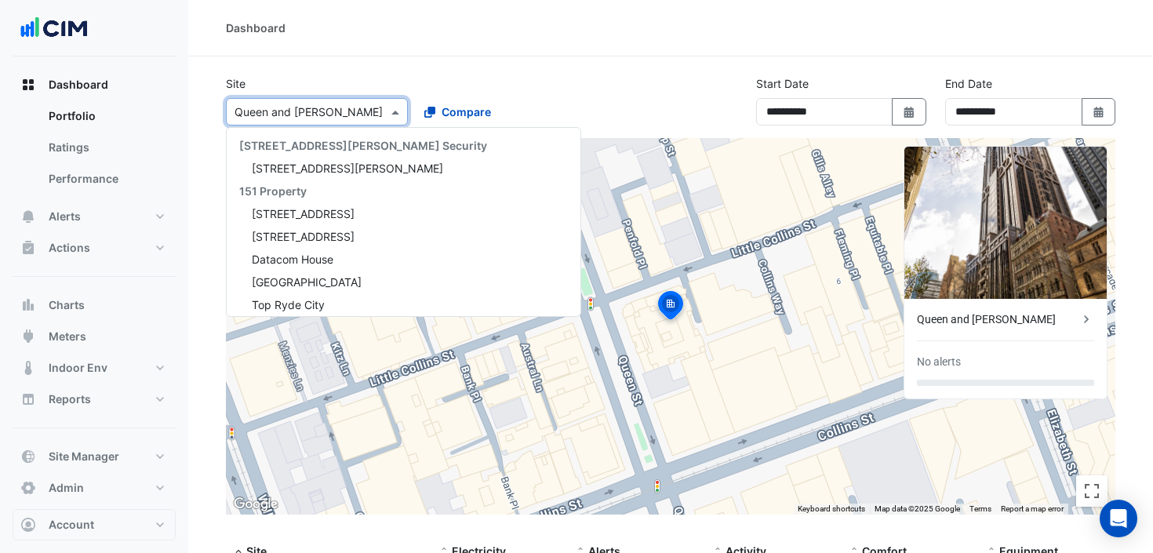
click at [354, 118] on input "text" at bounding box center [301, 112] width 133 height 16
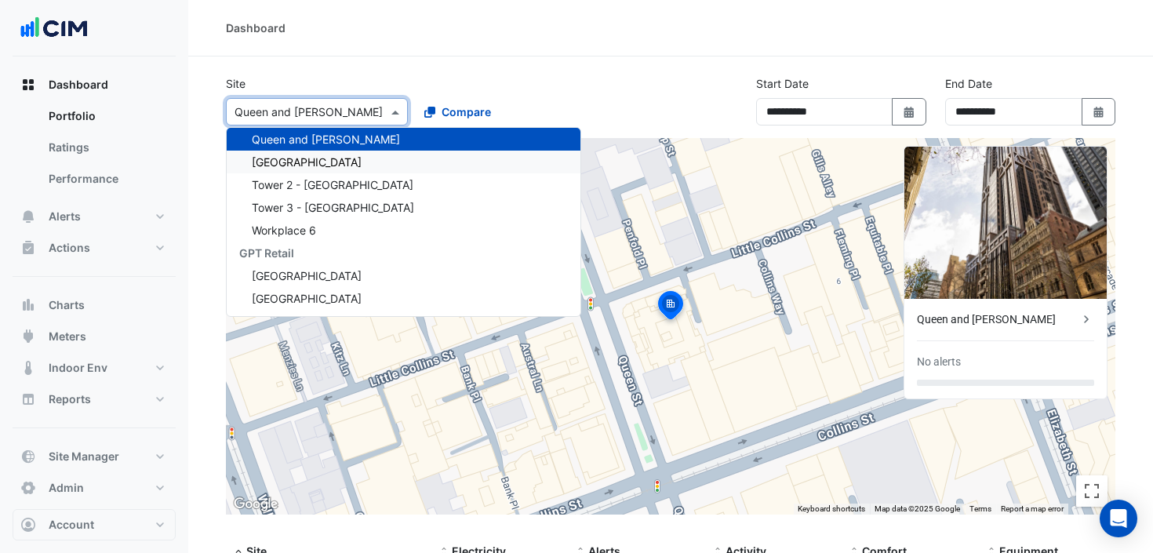
click at [318, 158] on span "[GEOGRAPHIC_DATA]" at bounding box center [307, 161] width 110 height 13
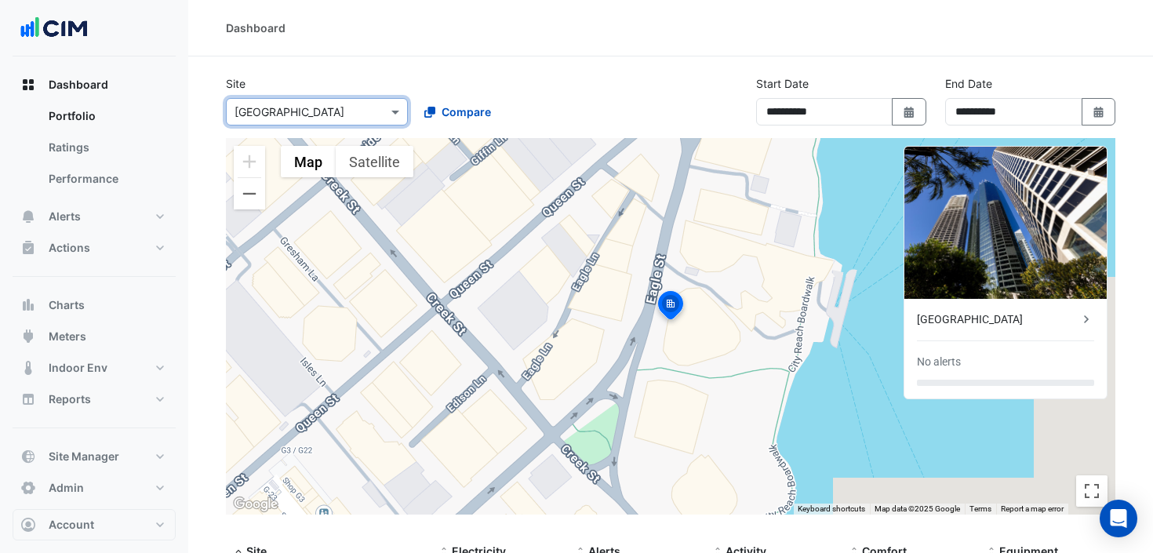
click at [329, 117] on input "text" at bounding box center [301, 112] width 133 height 16
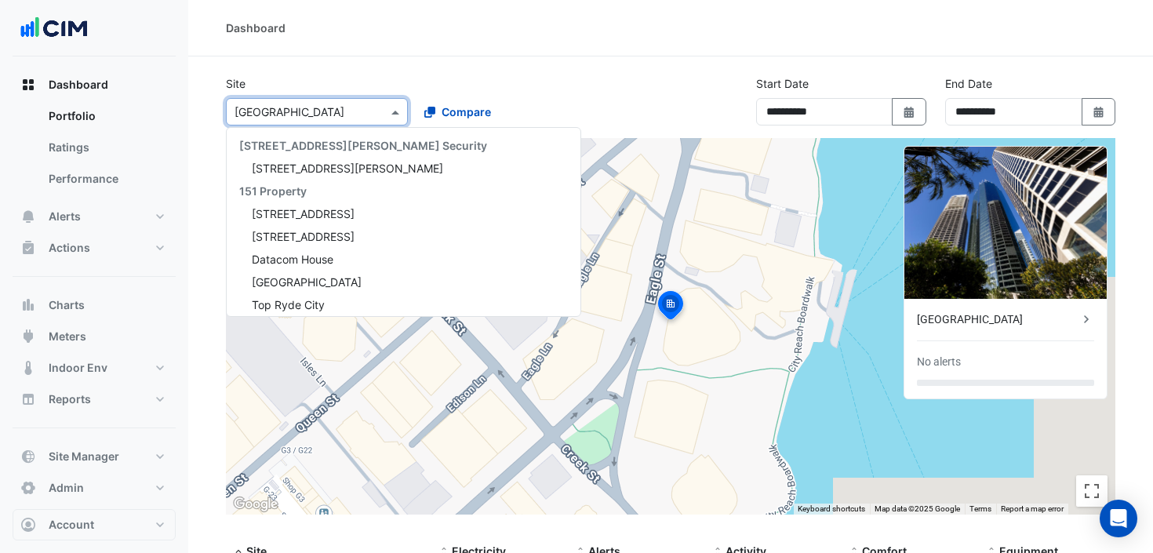
scroll to position [12130, 0]
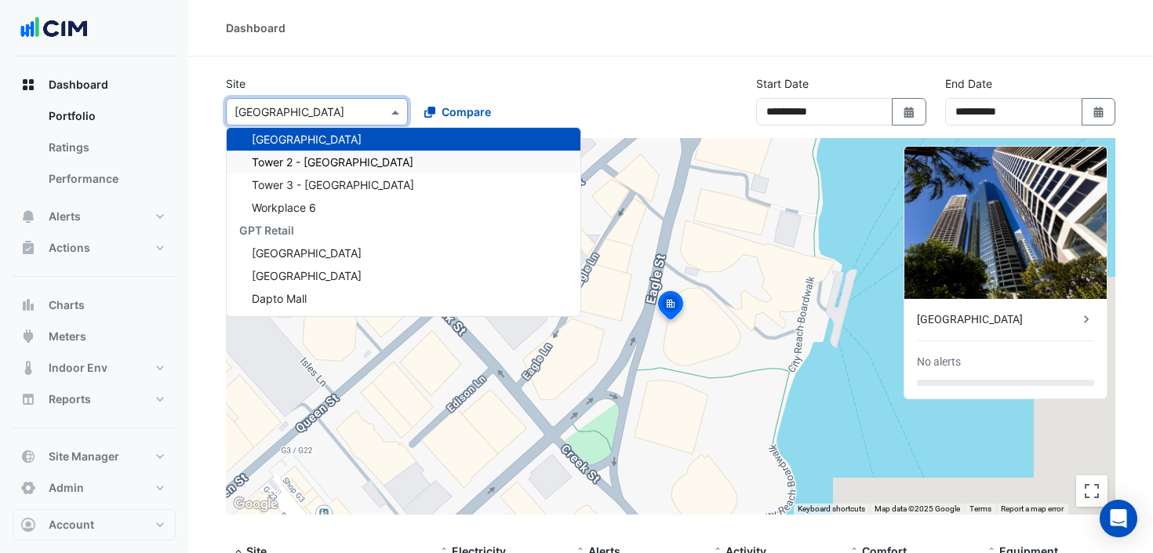
click at [311, 160] on span "Tower 2 - [GEOGRAPHIC_DATA]" at bounding box center [333, 161] width 162 height 13
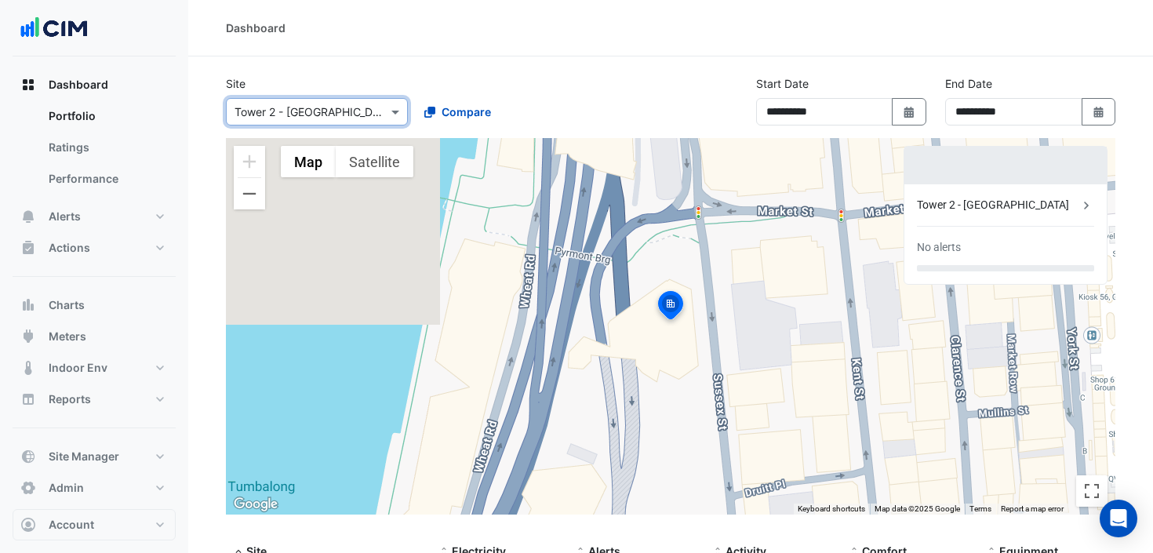
click at [358, 111] on input "text" at bounding box center [301, 112] width 133 height 16
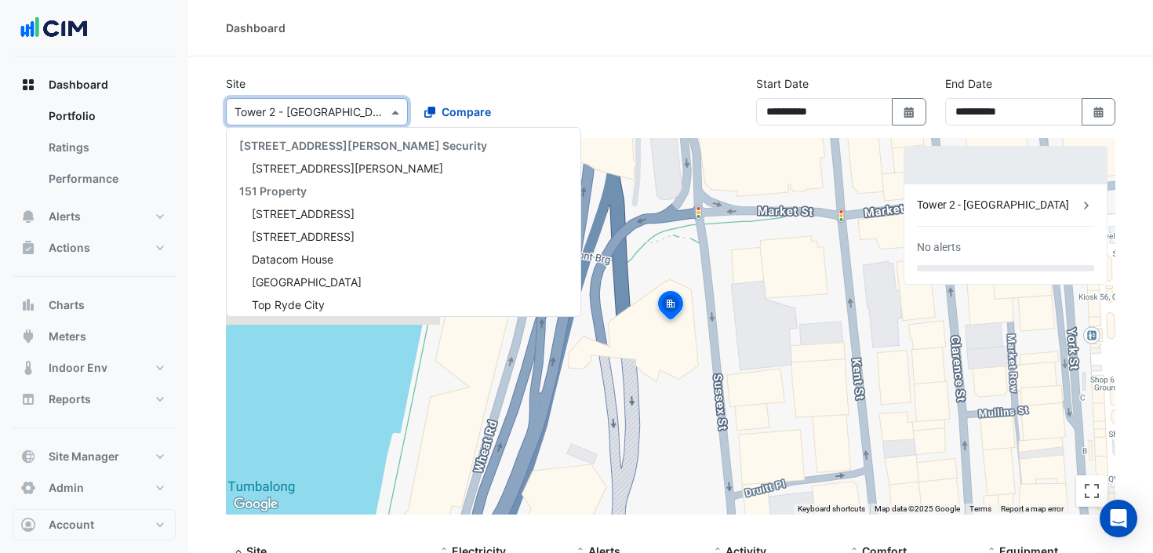
scroll to position [12152, 0]
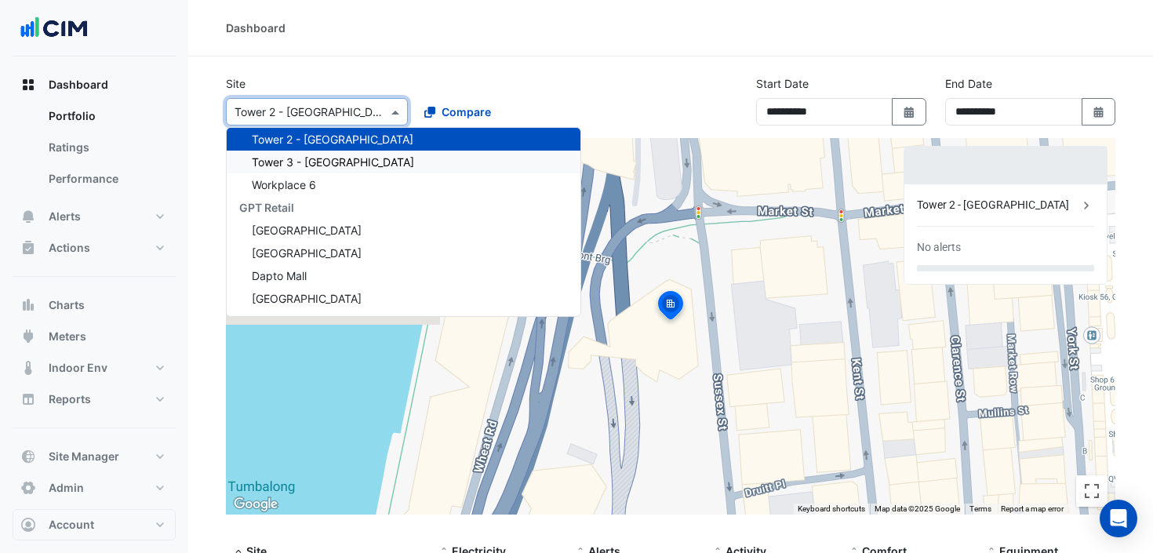
click at [333, 154] on div "Tower 3 - [GEOGRAPHIC_DATA]" at bounding box center [404, 162] width 354 height 23
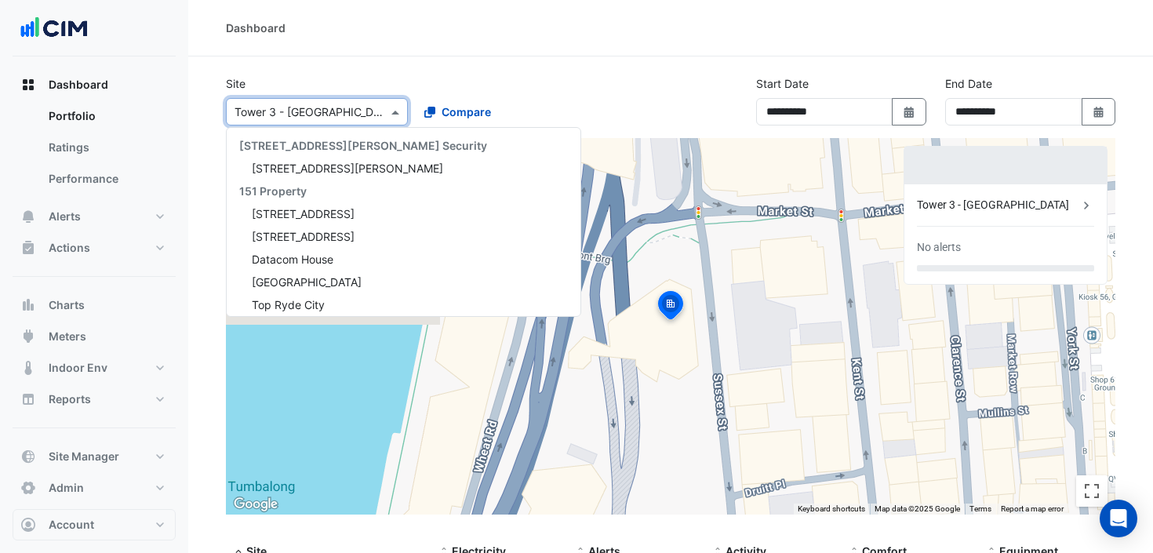
click at [336, 115] on input "text" at bounding box center [301, 112] width 133 height 16
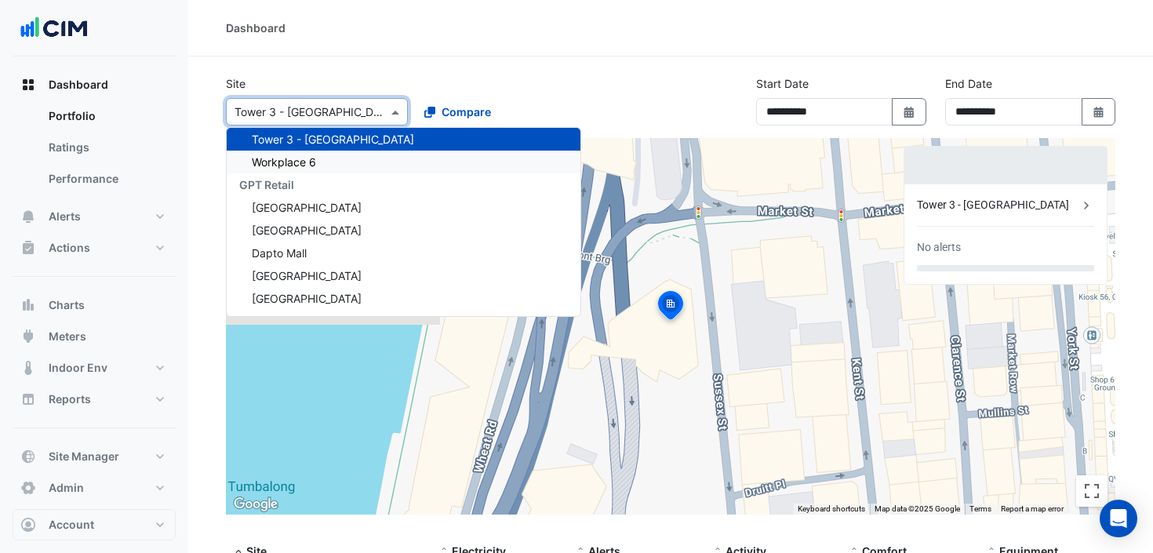
click at [304, 165] on span "Workplace 6" at bounding box center [284, 161] width 64 height 13
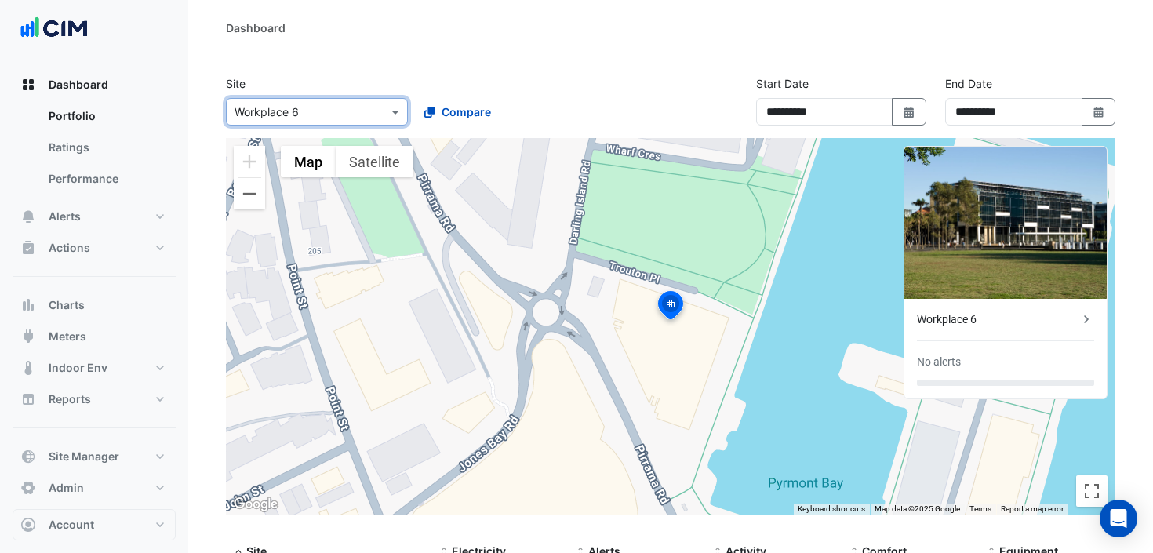
click at [361, 122] on div "Select a Site × Workplace 6" at bounding box center [317, 111] width 182 height 27
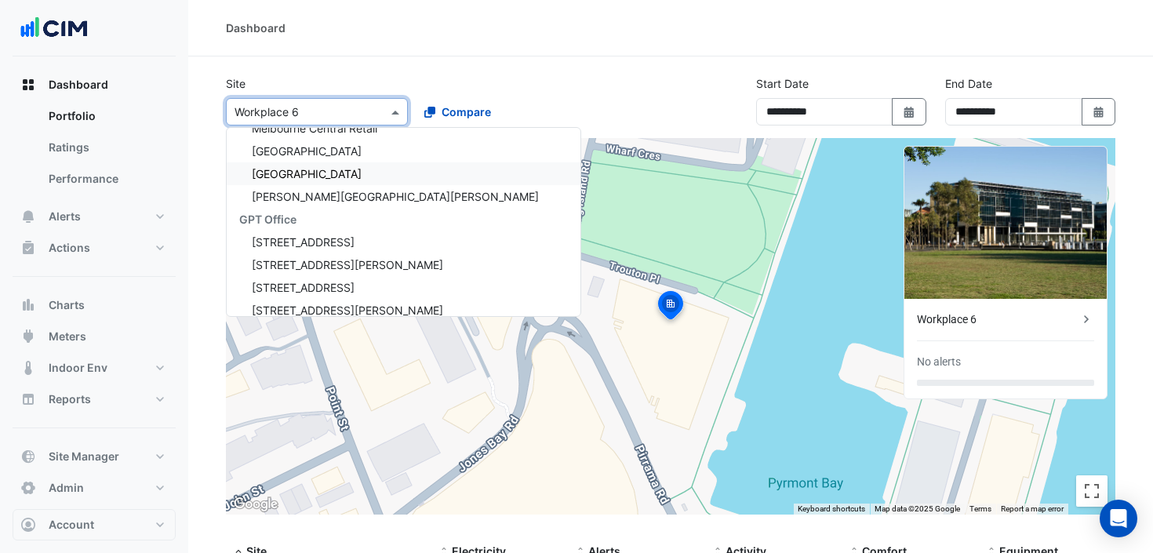
scroll to position [11743, 0]
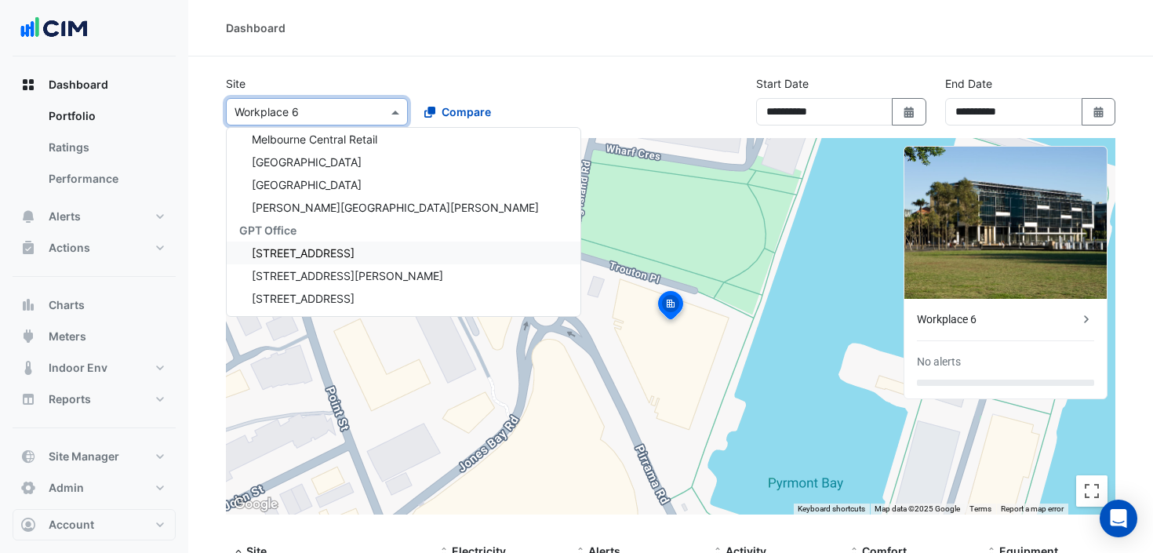
click at [290, 252] on span "[STREET_ADDRESS]" at bounding box center [303, 252] width 103 height 13
